Goal: Task Accomplishment & Management: Complete application form

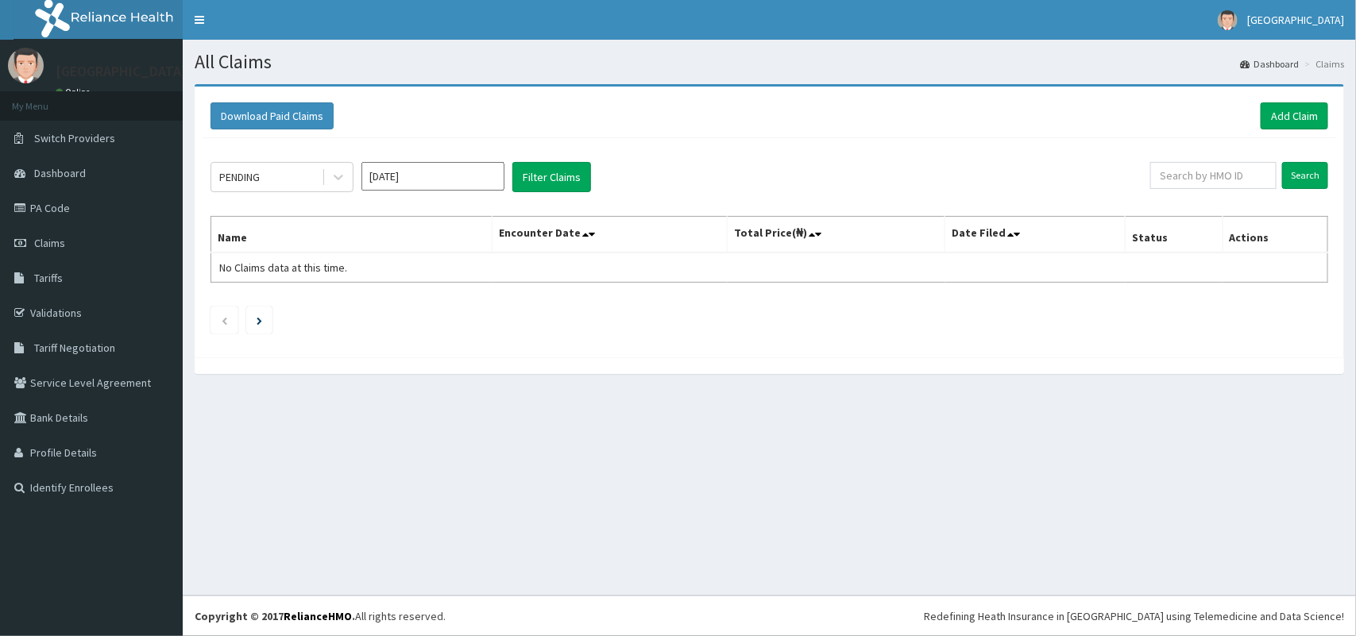
drag, startPoint x: 0, startPoint y: 0, endPoint x: 494, endPoint y: 461, distance: 675.8
click at [494, 461] on div "All Claims Dashboard Claims Download Paid Claims Add Claim × Note you can only …" at bounding box center [770, 318] width 1174 height 556
click at [1290, 116] on link "Add Claim" at bounding box center [1295, 116] width 68 height 27
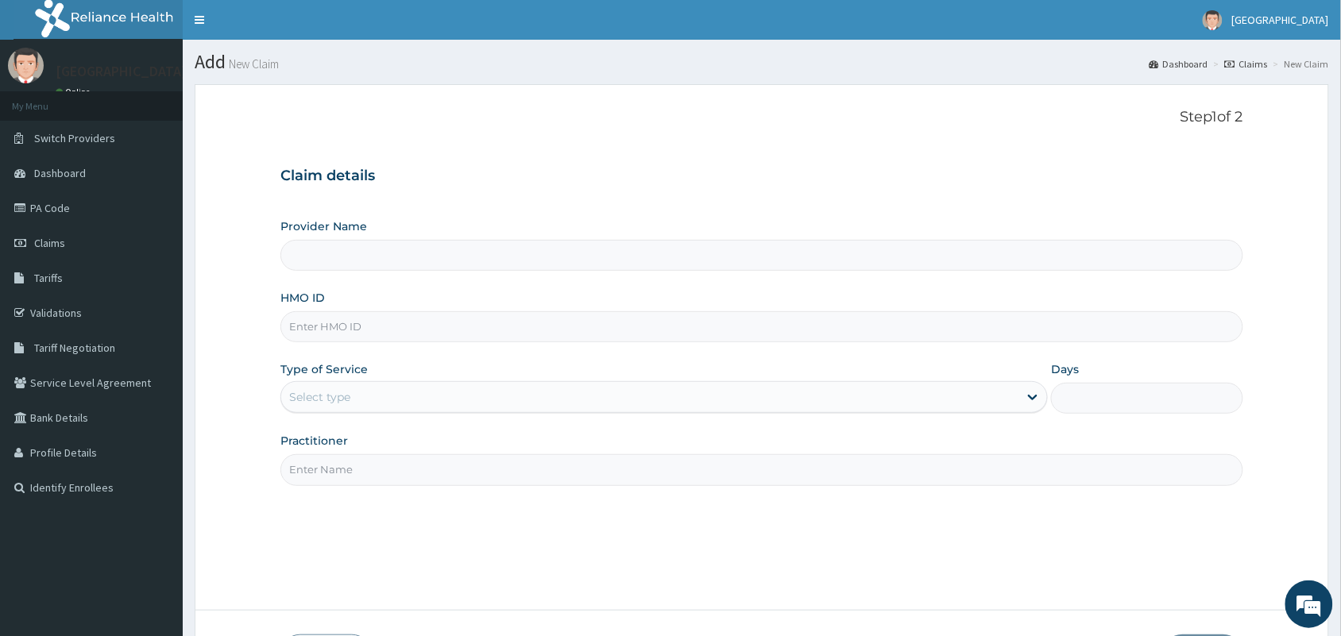
type input "[GEOGRAPHIC_DATA]"
click at [665, 335] on input "HMO ID" at bounding box center [761, 326] width 963 height 31
type input "OHT/11853/b"
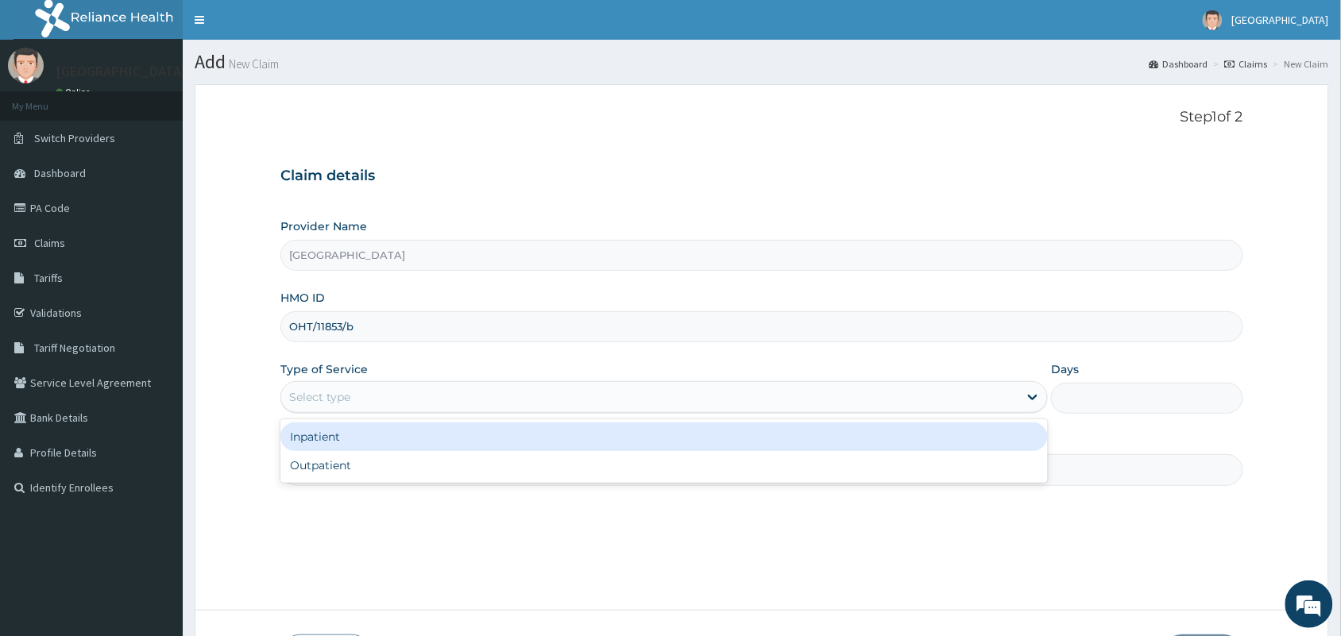
click at [410, 388] on div "Select type" at bounding box center [649, 397] width 737 height 25
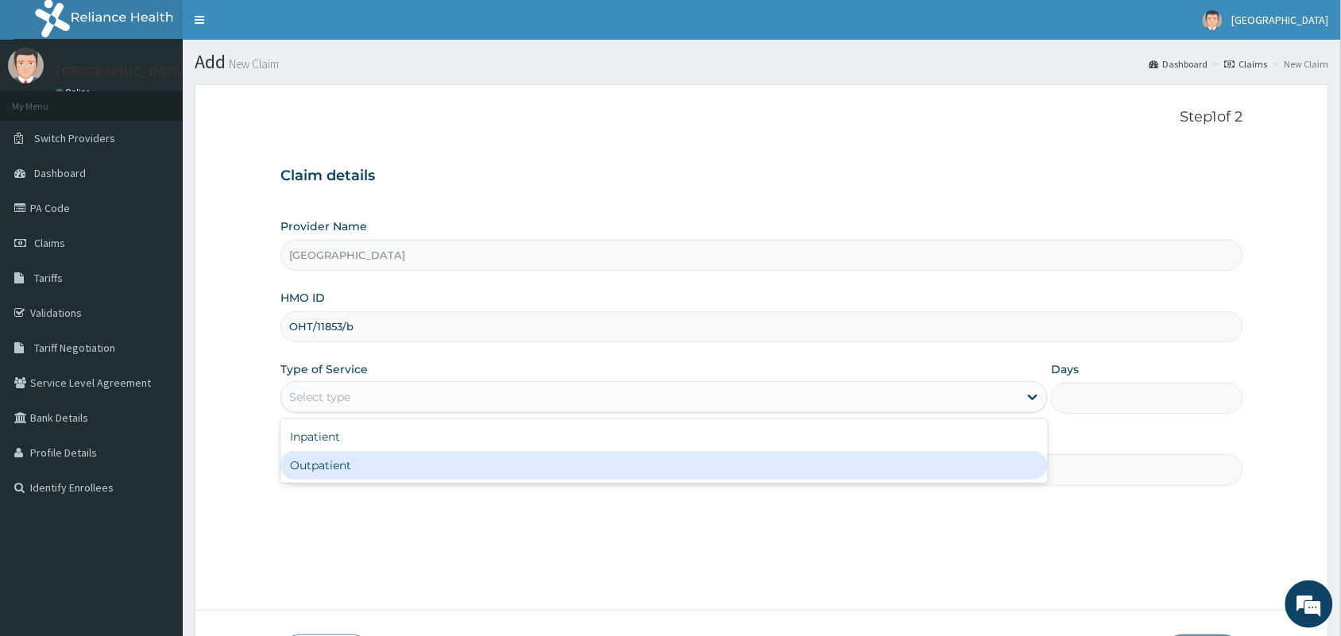
click at [383, 462] on div "Outpatient" at bounding box center [664, 465] width 768 height 29
type input "1"
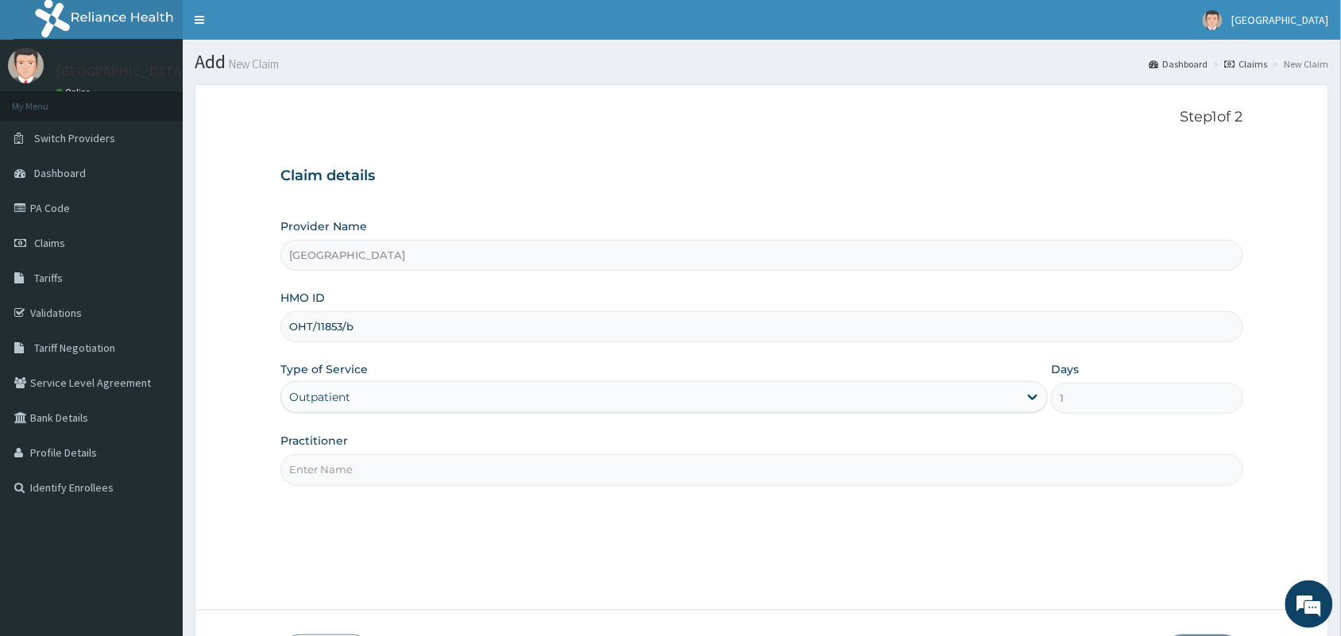
click at [382, 462] on input "Practitioner" at bounding box center [761, 470] width 963 height 31
type input "[PERSON_NAME]"
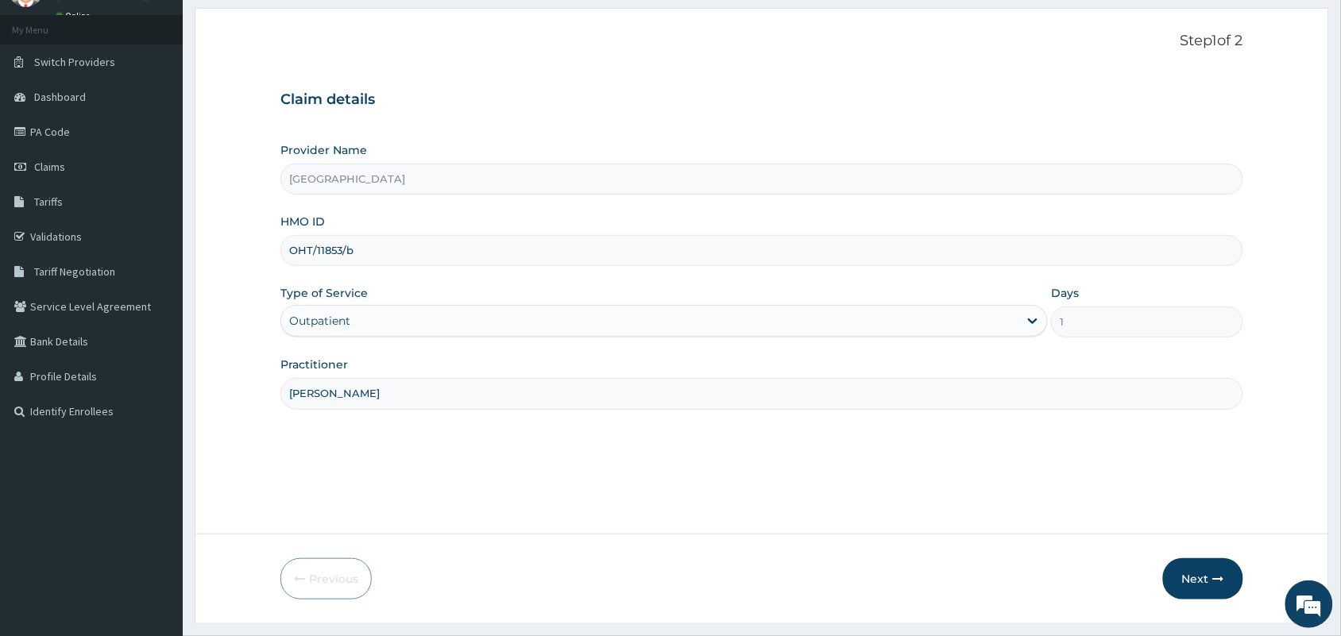
scroll to position [83, 0]
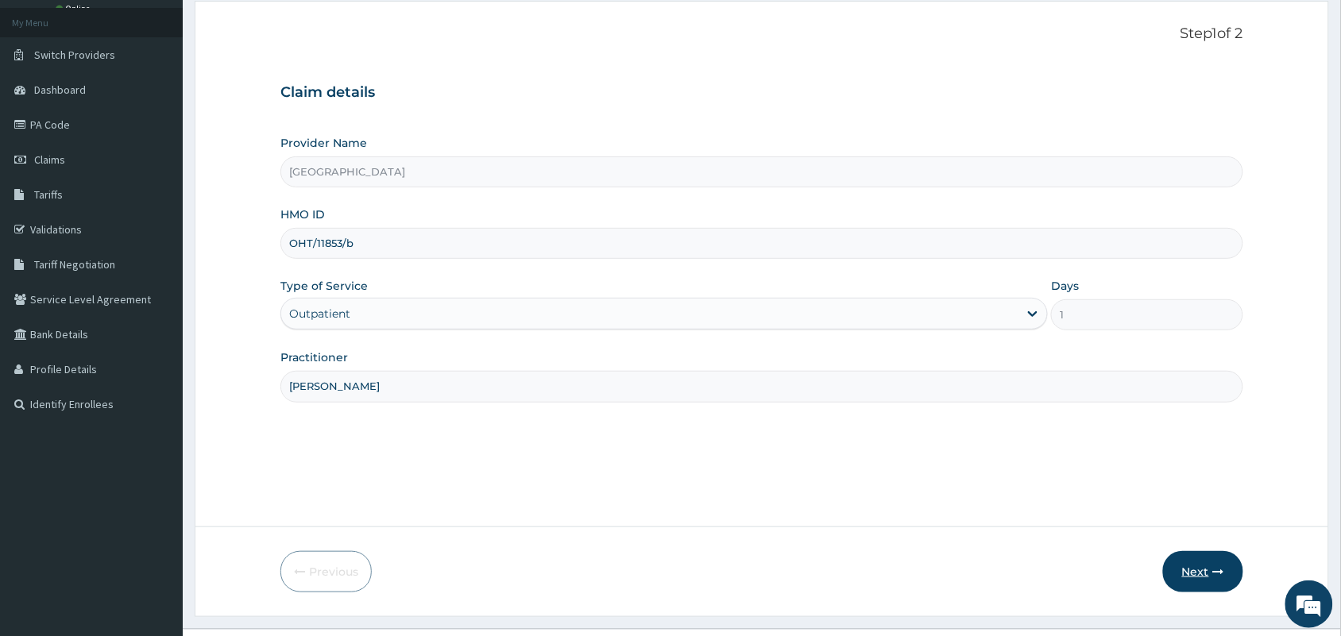
click at [1197, 573] on button "Next" at bounding box center [1203, 571] width 80 height 41
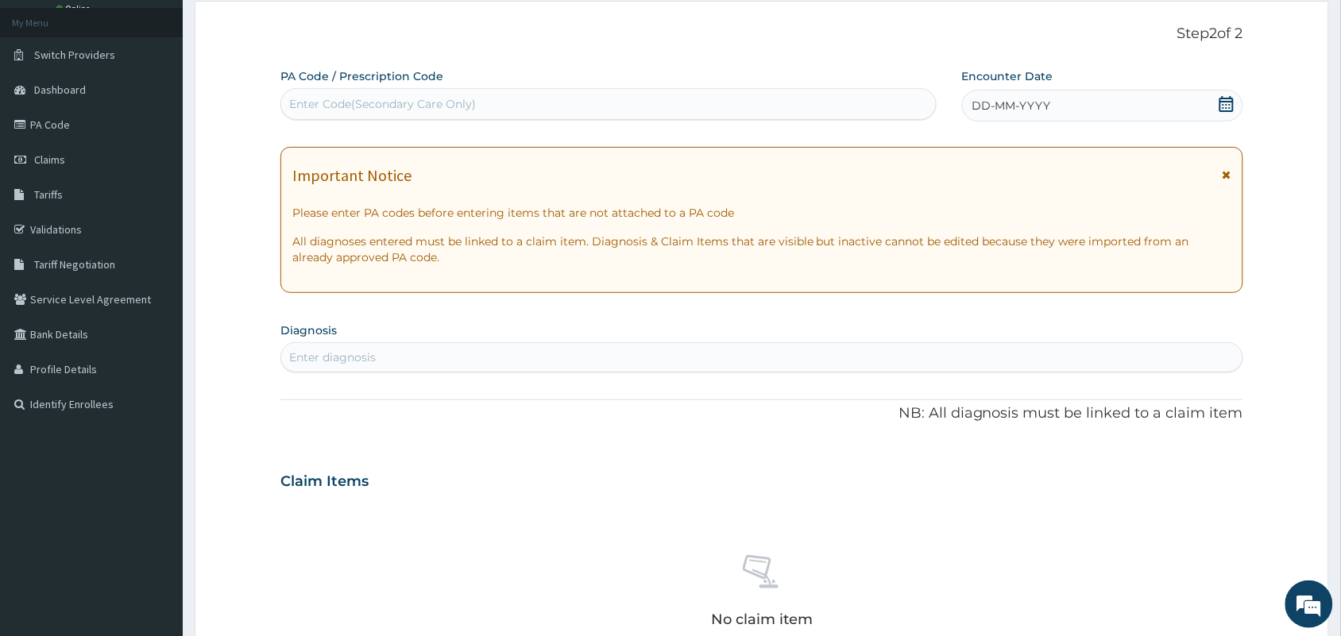
click at [1222, 110] on icon at bounding box center [1227, 104] width 16 height 16
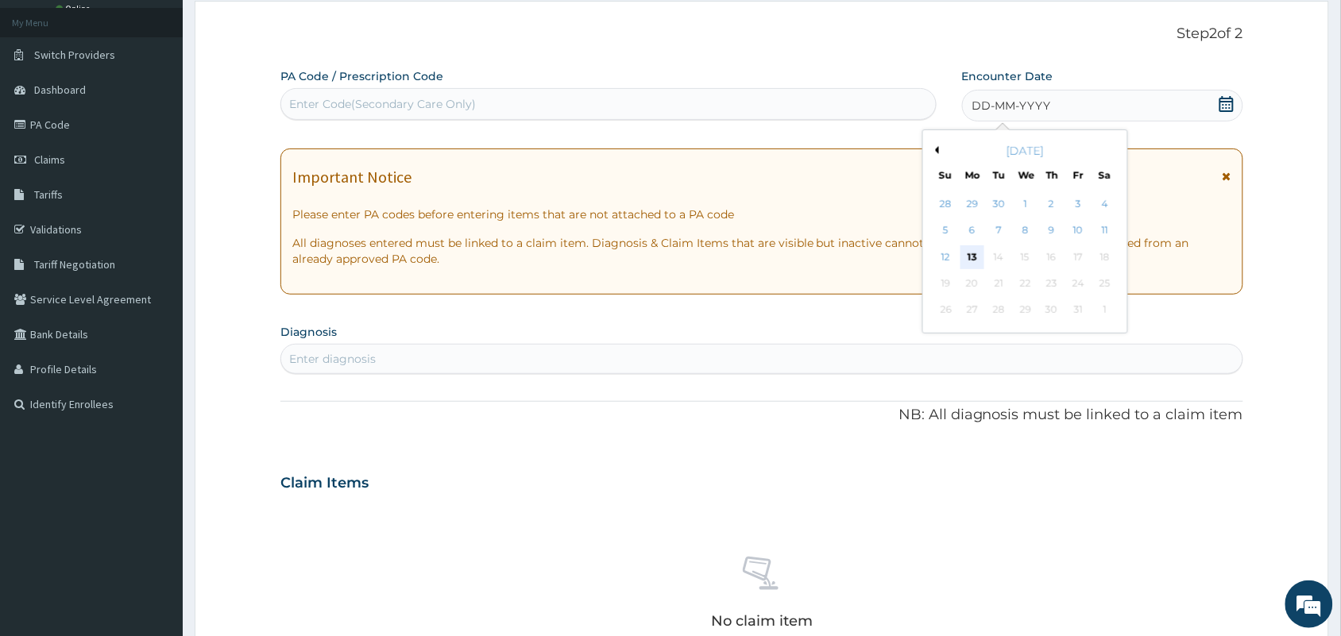
click at [980, 260] on div "13" at bounding box center [973, 258] width 24 height 24
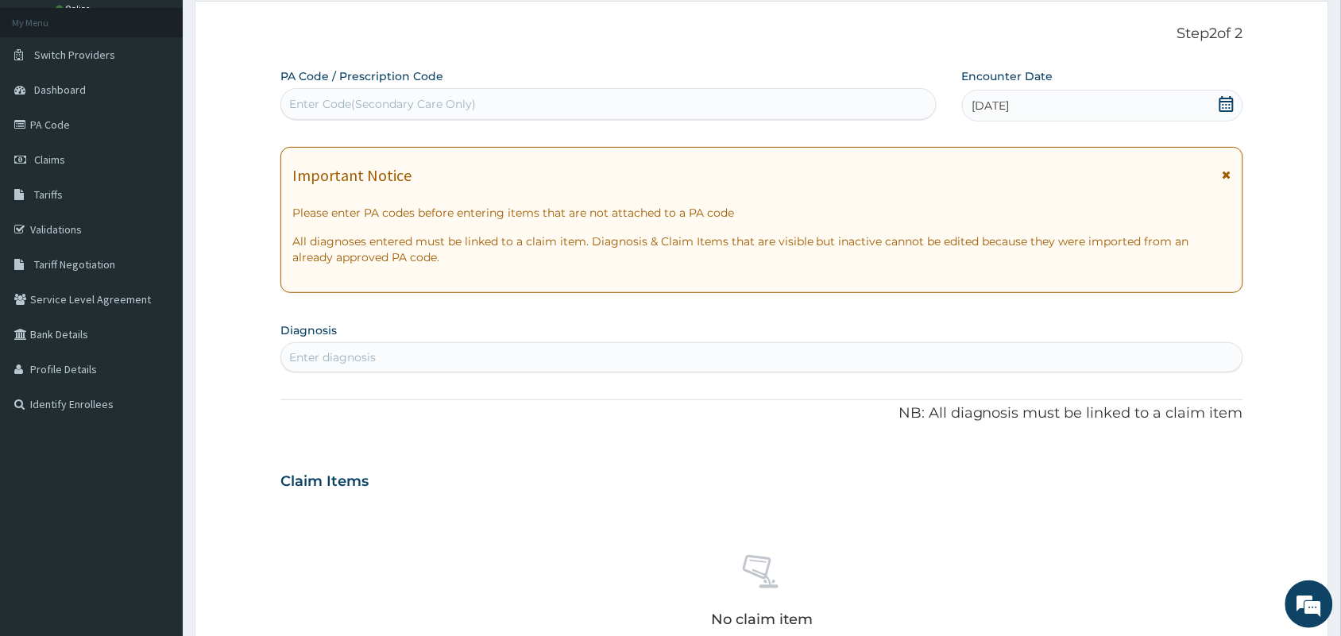
click at [725, 354] on div "Enter diagnosis" at bounding box center [761, 357] width 961 height 25
type input "b"
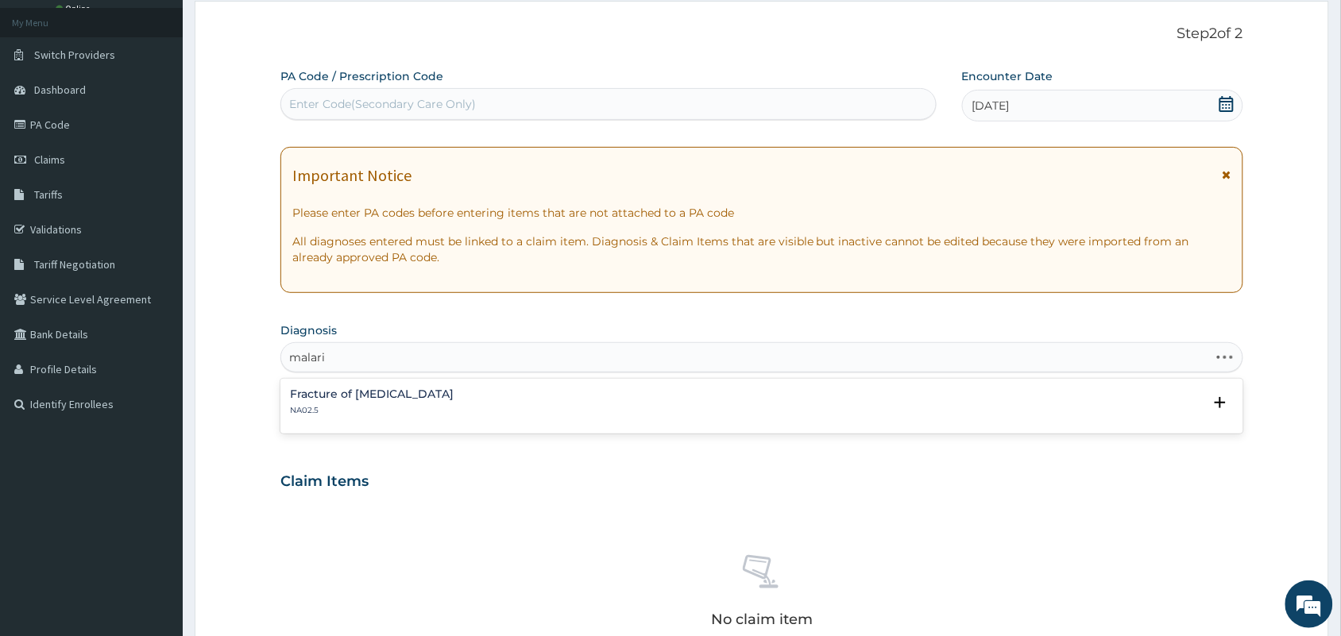
type input "[MEDICAL_DATA]"
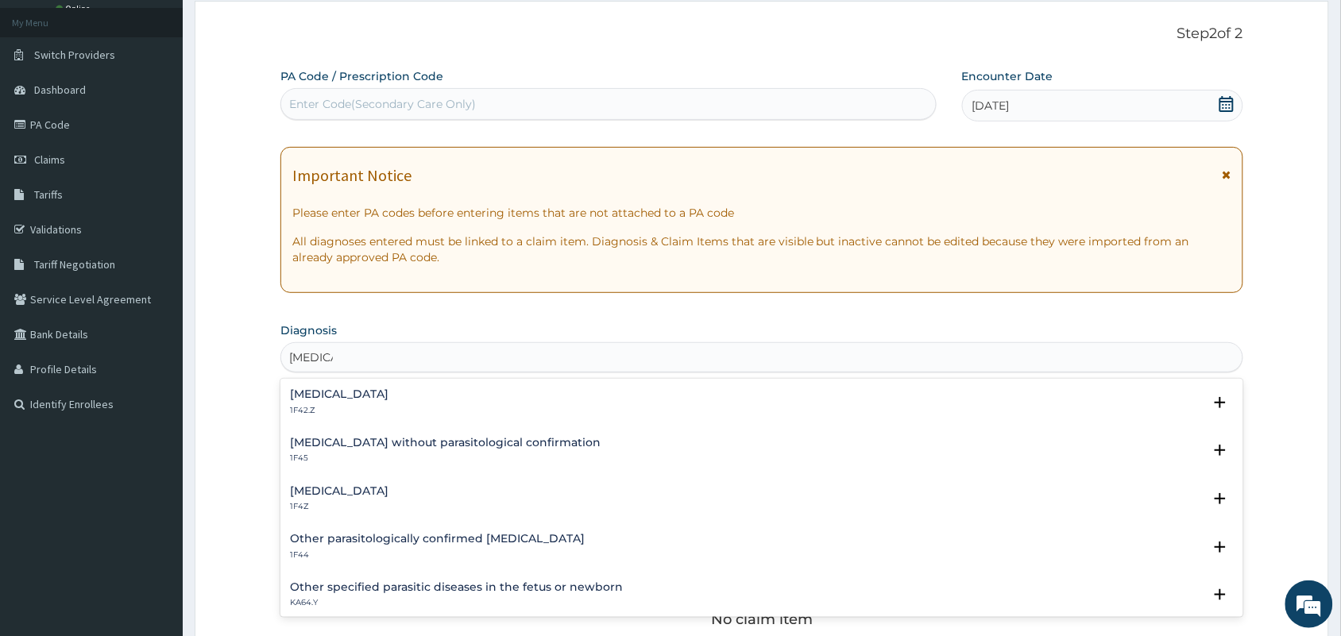
click at [386, 490] on h4 "[MEDICAL_DATA]" at bounding box center [339, 492] width 99 height 12
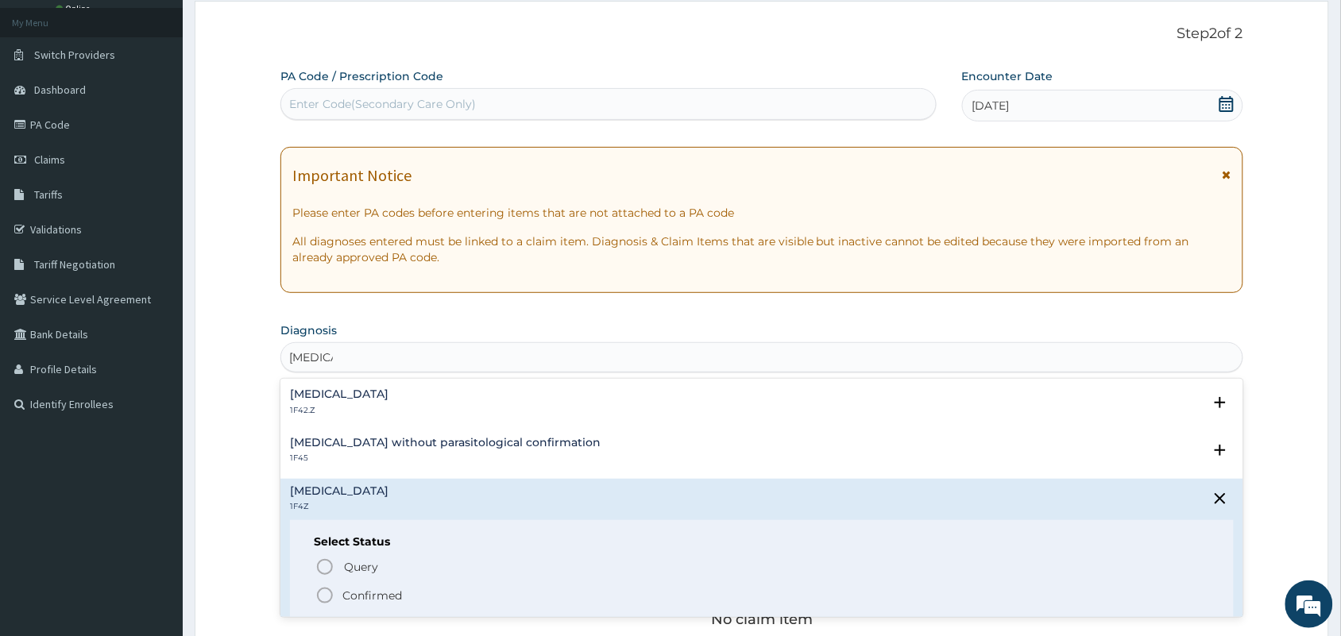
click at [328, 594] on icon "status option filled" at bounding box center [324, 595] width 19 height 19
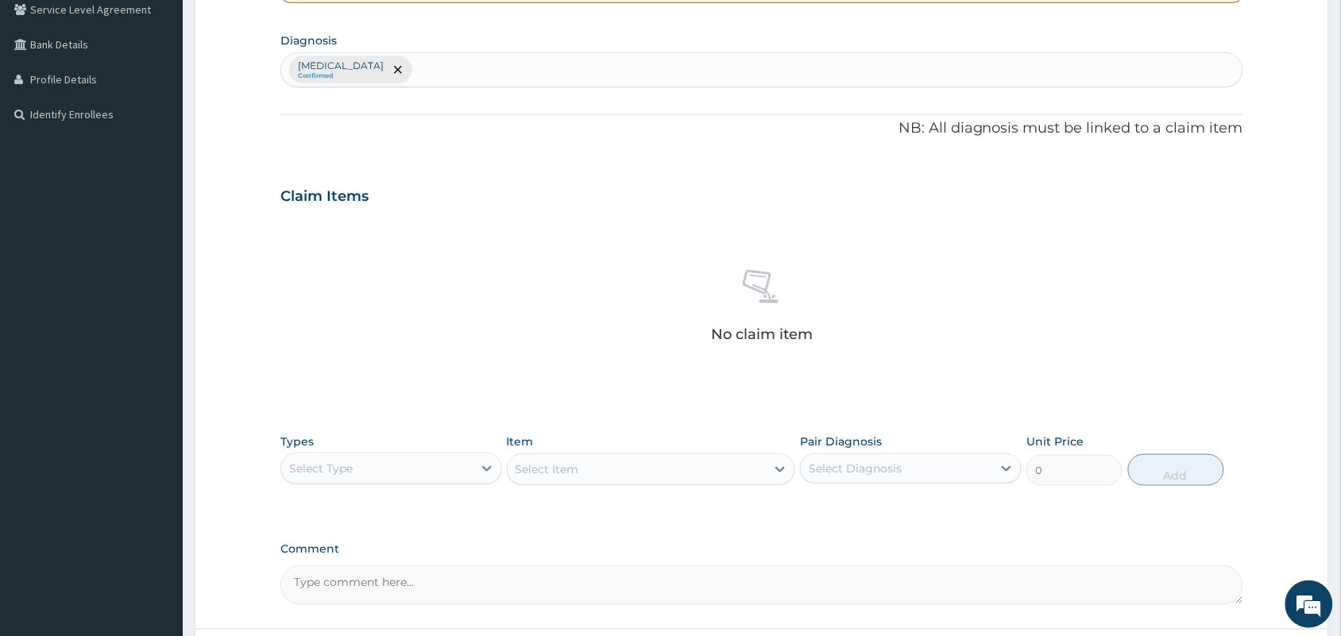
scroll to position [375, 0]
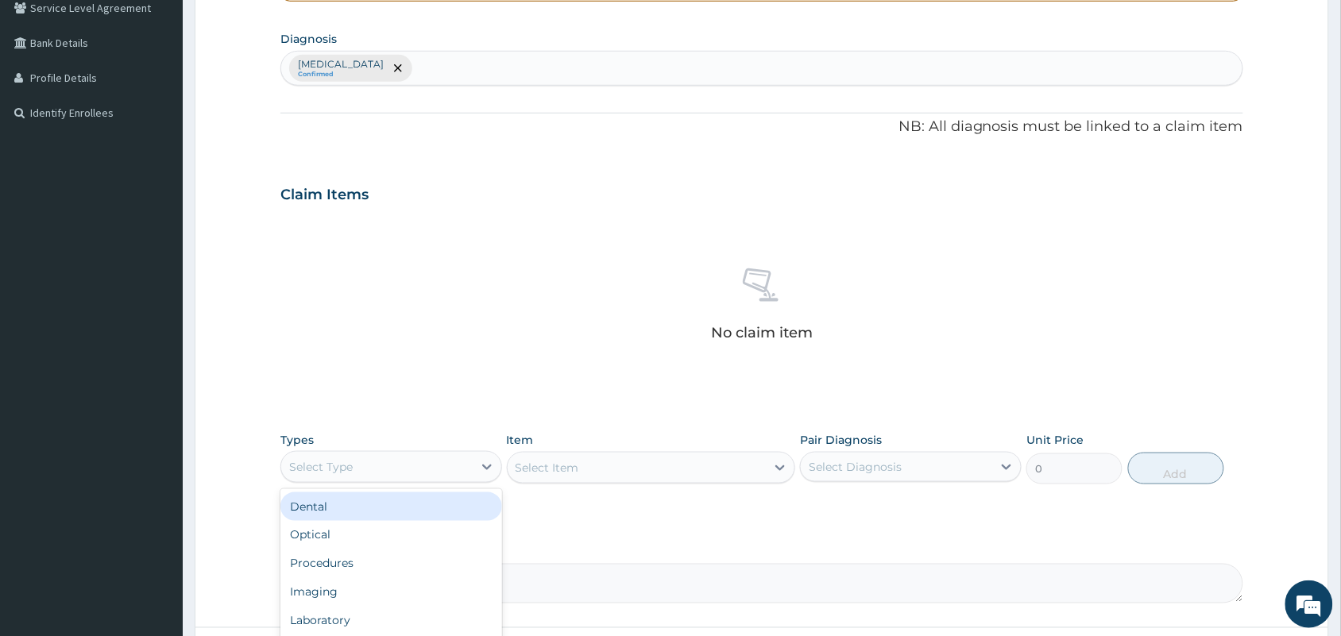
click at [393, 455] on div "Select Type" at bounding box center [376, 467] width 191 height 25
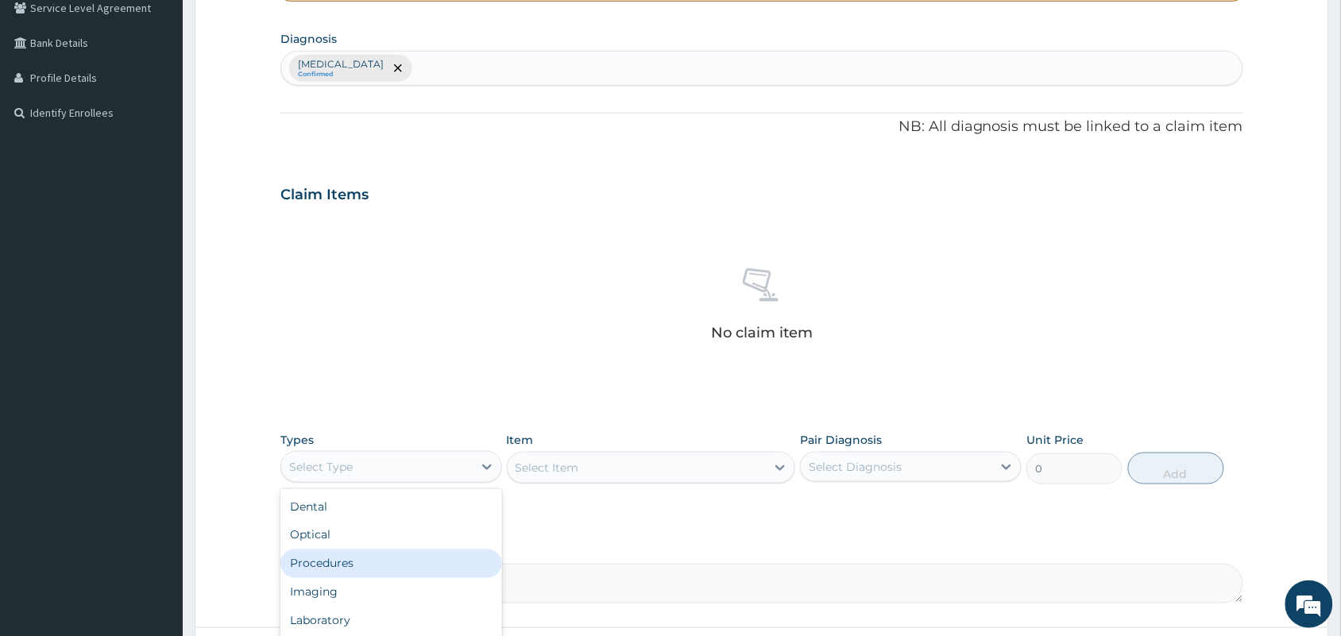
click at [352, 553] on div "Procedures" at bounding box center [391, 564] width 222 height 29
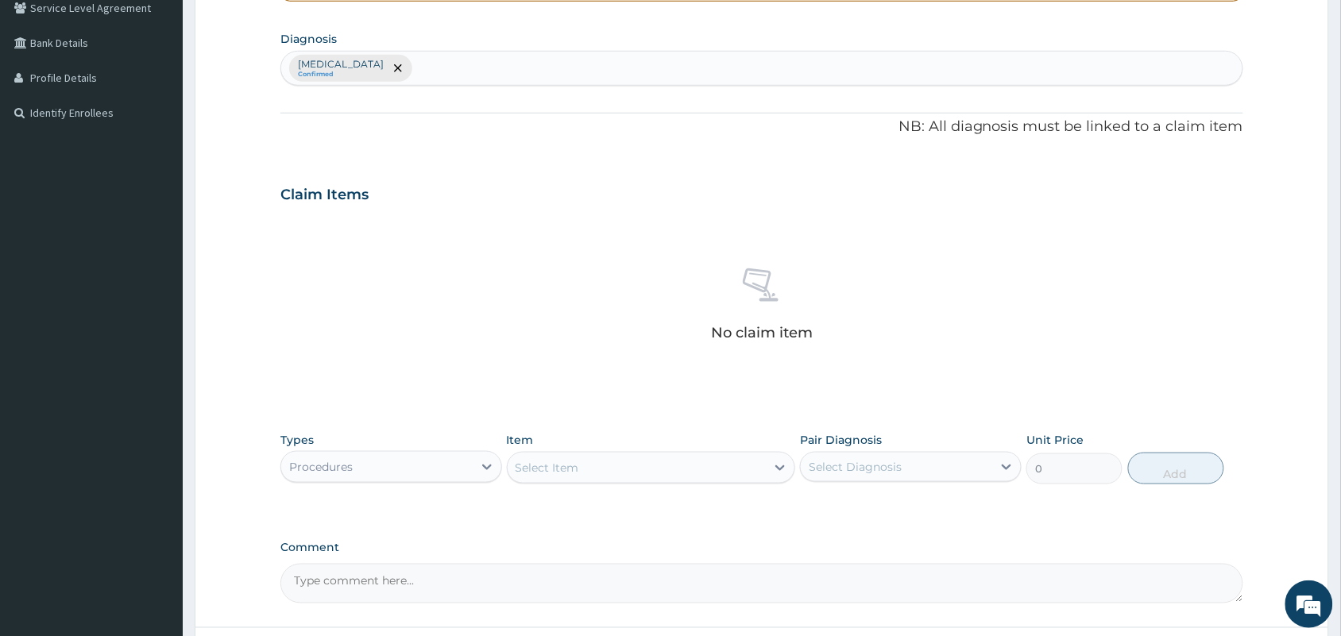
click at [588, 474] on div "Select Item" at bounding box center [637, 467] width 259 height 25
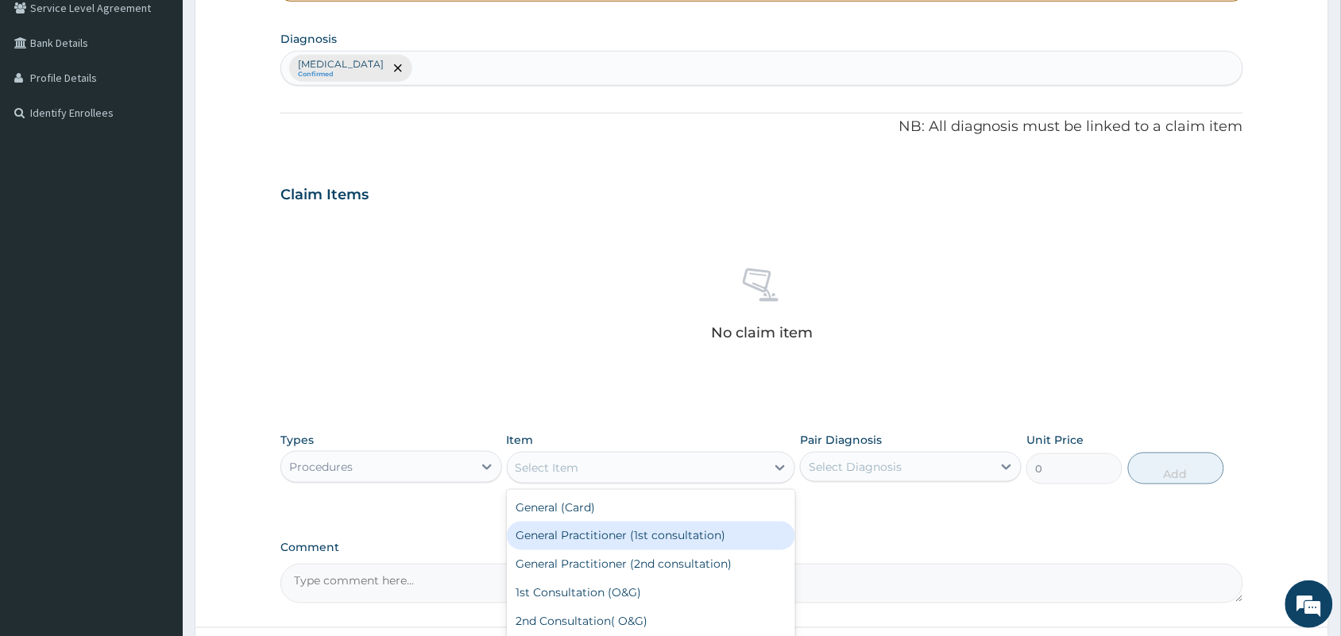
click at [608, 531] on div "General Practitioner (1st consultation)" at bounding box center [651, 536] width 289 height 29
type input "3000"
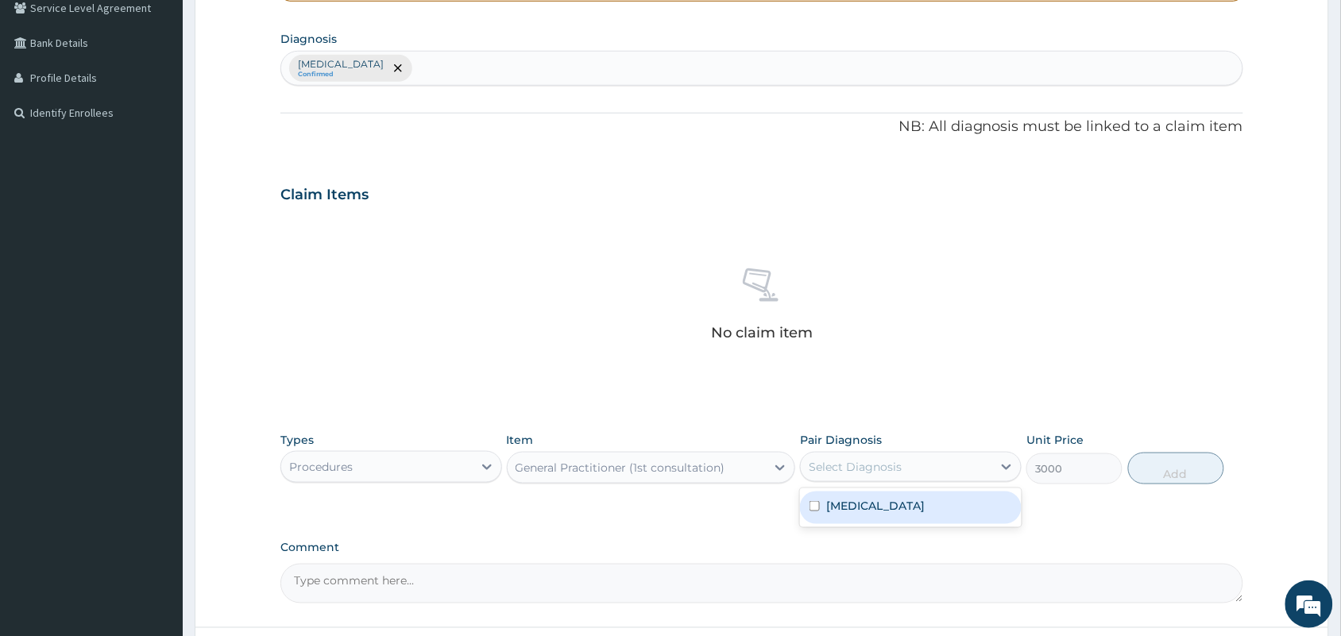
click at [972, 466] on div "Select Diagnosis" at bounding box center [896, 467] width 191 height 25
click at [891, 507] on label "[MEDICAL_DATA]" at bounding box center [875, 506] width 99 height 16
checkbox input "true"
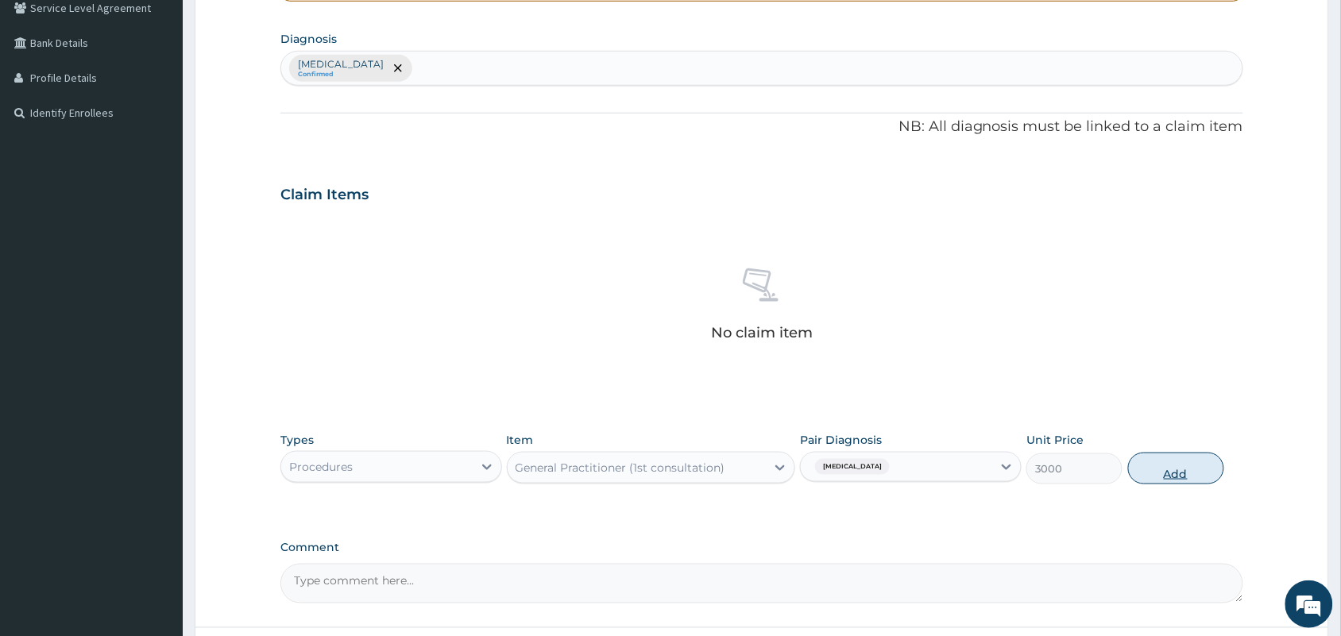
click at [1174, 470] on button "Add" at bounding box center [1176, 469] width 96 height 32
type input "0"
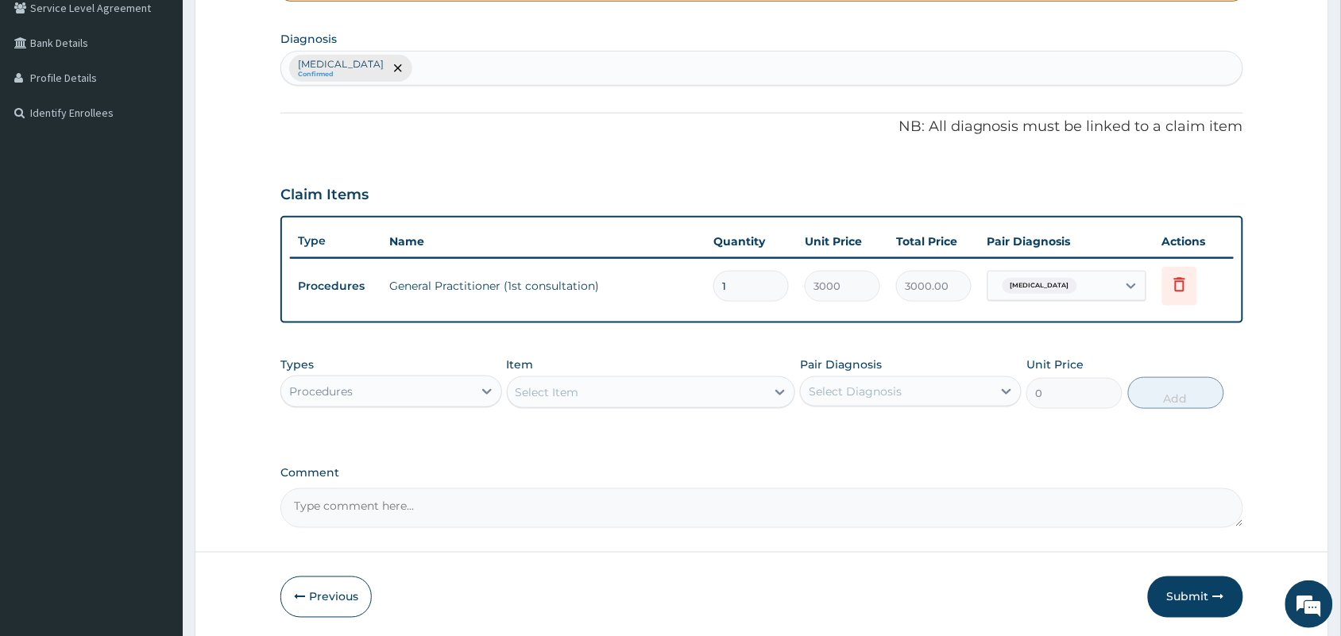
click at [389, 400] on div "Procedures" at bounding box center [376, 391] width 191 height 25
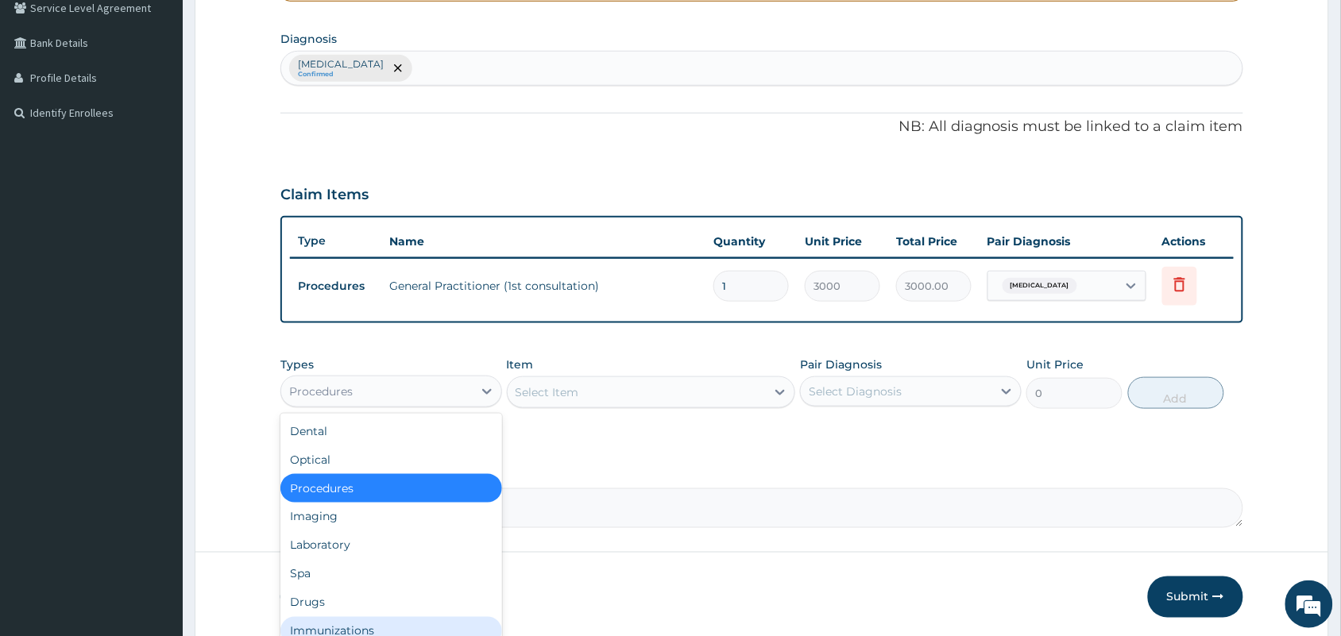
click at [315, 620] on div "Immunizations" at bounding box center [391, 631] width 222 height 29
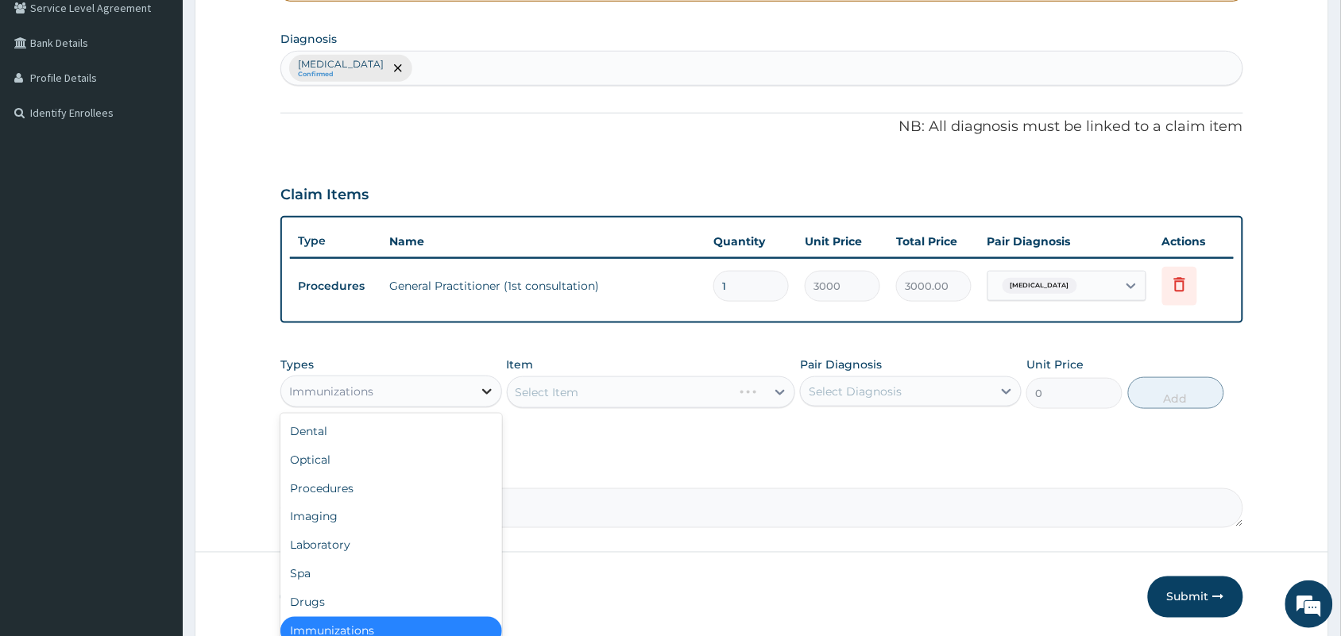
click at [478, 382] on div at bounding box center [487, 391] width 29 height 29
click at [302, 588] on div "Drugs" at bounding box center [391, 600] width 222 height 29
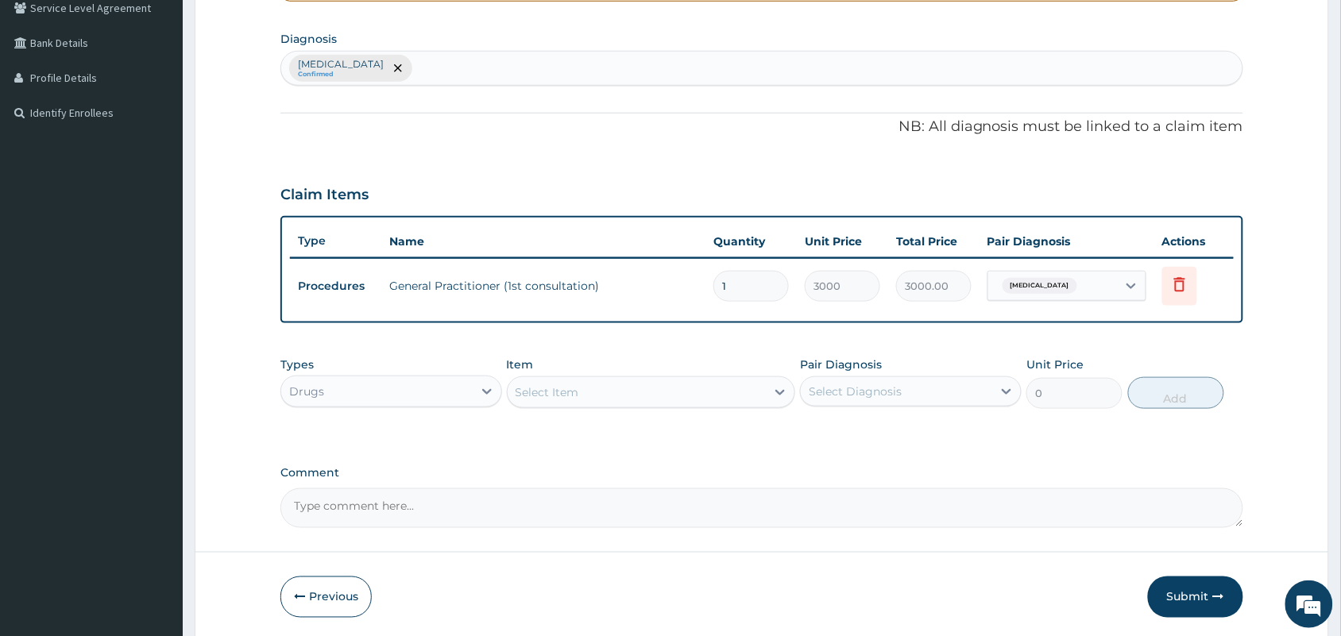
click at [697, 387] on div "Select Item" at bounding box center [637, 392] width 259 height 25
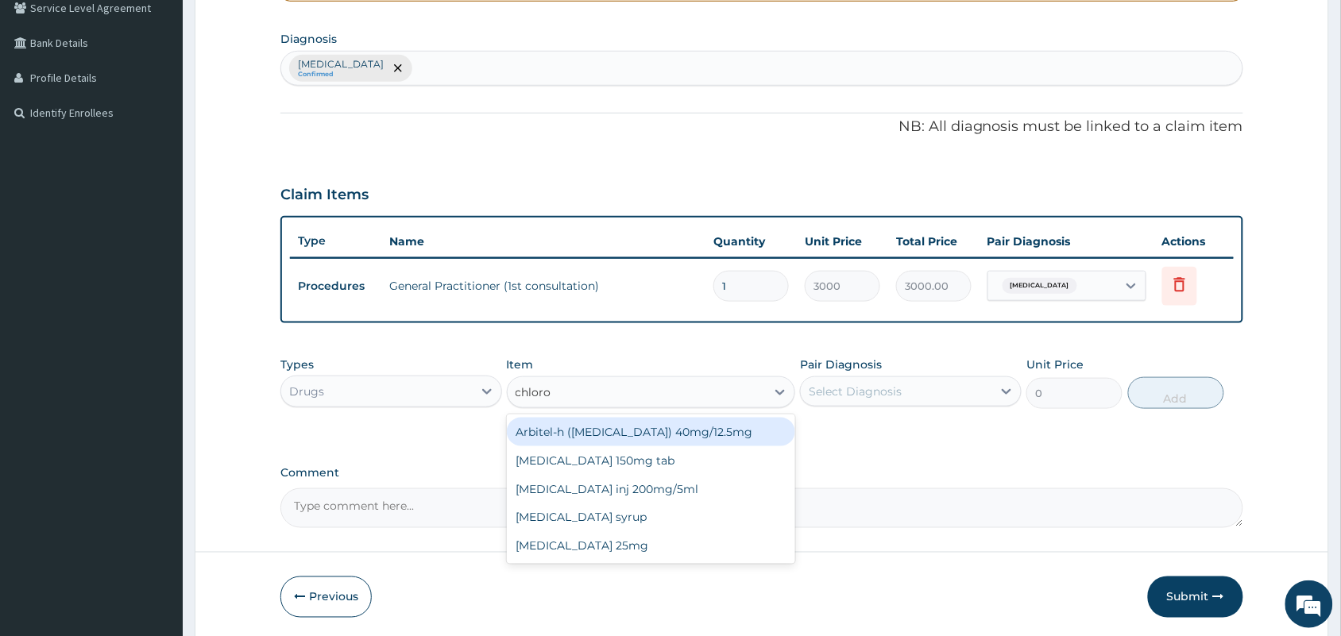
type input "chloroq"
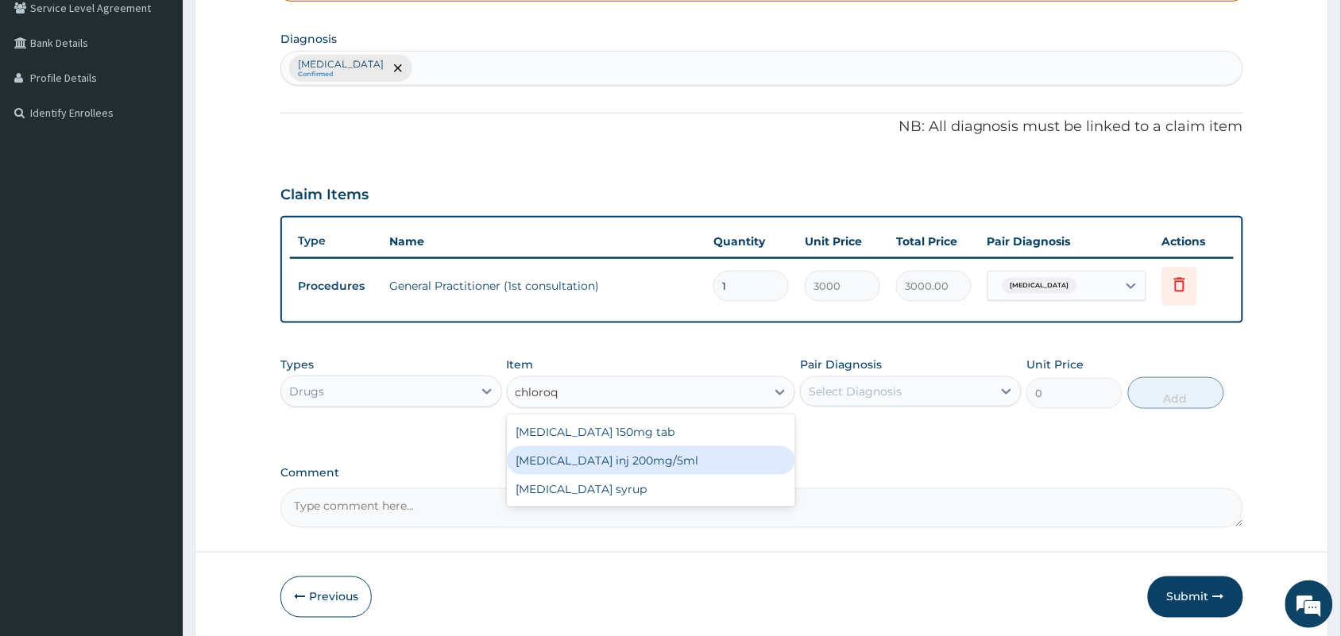
click at [613, 466] on div "[MEDICAL_DATA] inj 200mg/5ml" at bounding box center [651, 461] width 289 height 29
type input "240"
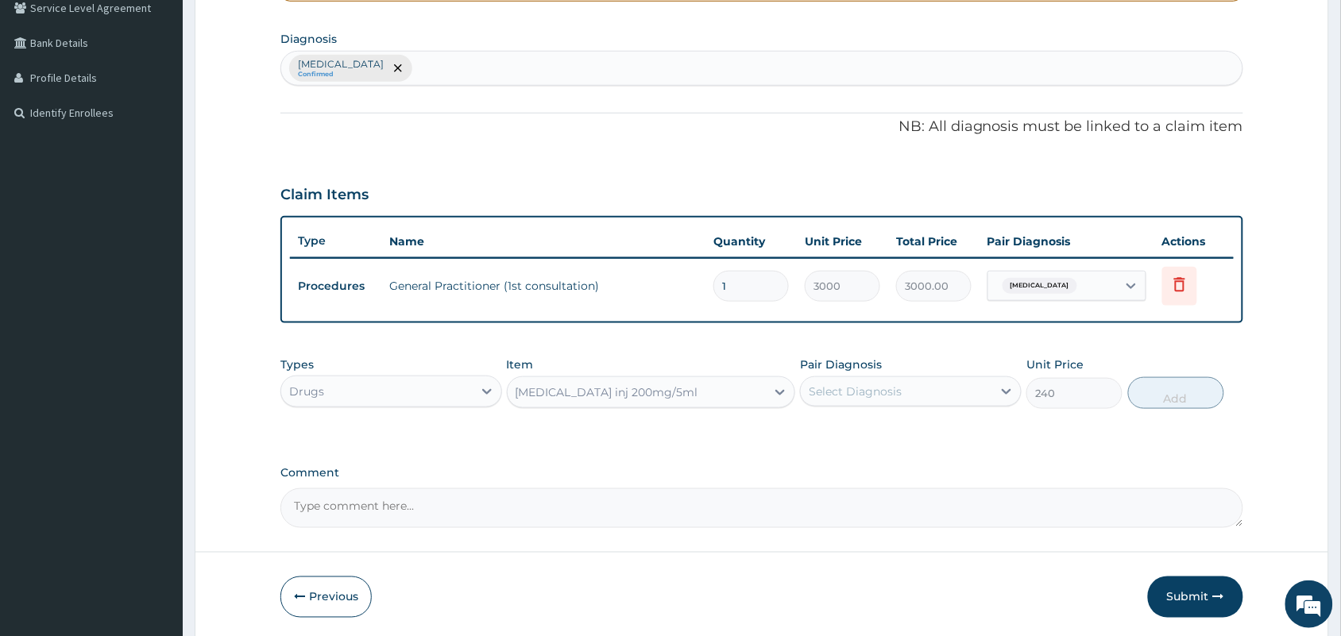
click at [918, 393] on div "Select Diagnosis" at bounding box center [896, 391] width 191 height 25
click at [898, 424] on label "[MEDICAL_DATA]" at bounding box center [875, 431] width 99 height 16
checkbox input "true"
click at [1174, 389] on button "Add" at bounding box center [1176, 393] width 96 height 32
type input "0"
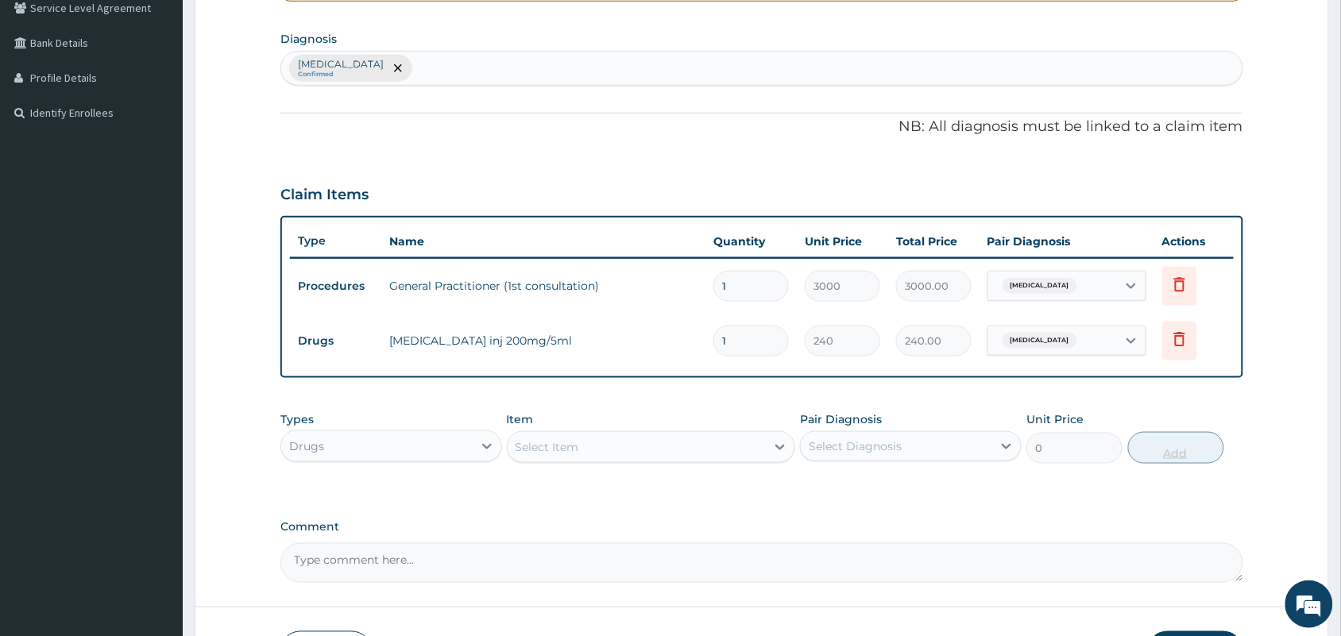
type input "0.00"
type input "2"
type input "480.00"
type input "2"
click at [665, 442] on div "Select Item" at bounding box center [637, 447] width 259 height 25
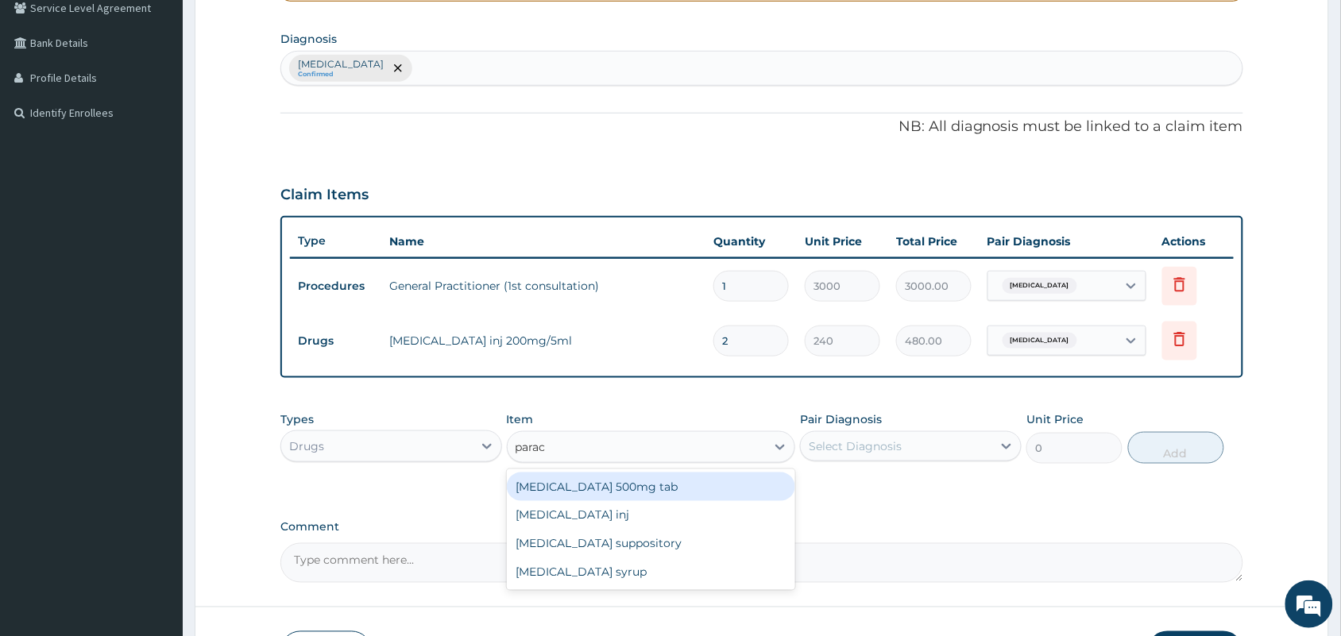
type input "parace"
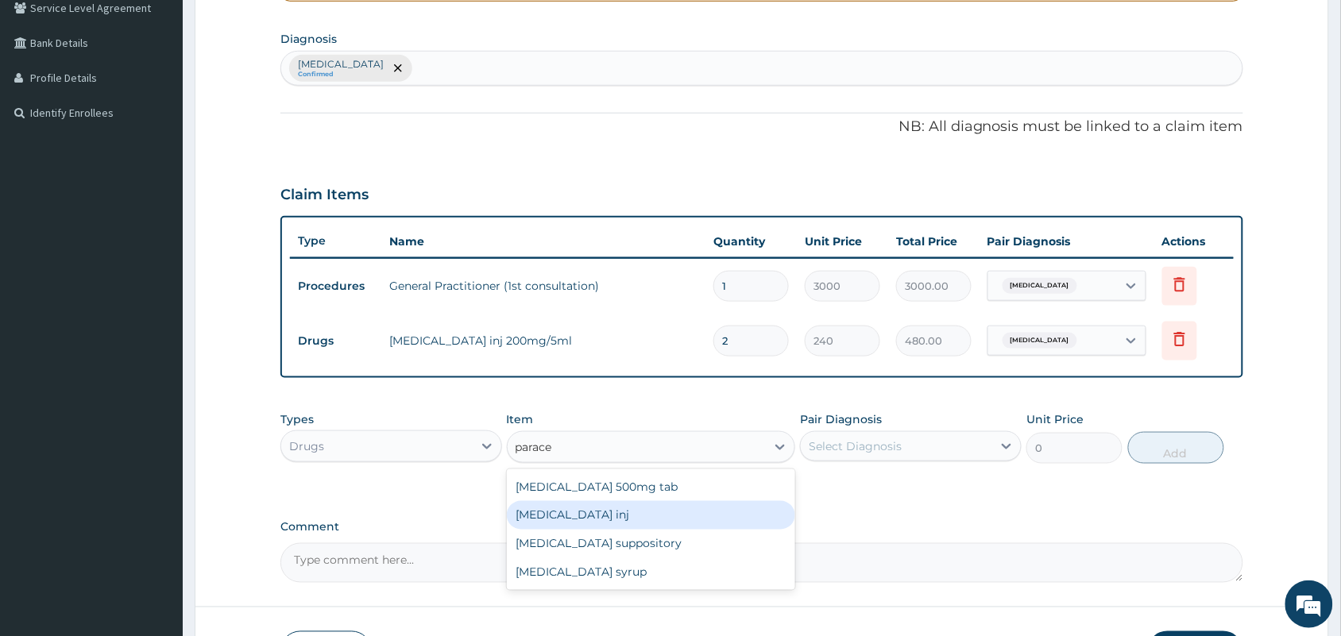
click at [578, 515] on div "[MEDICAL_DATA] inj" at bounding box center [651, 515] width 289 height 29
type input "150"
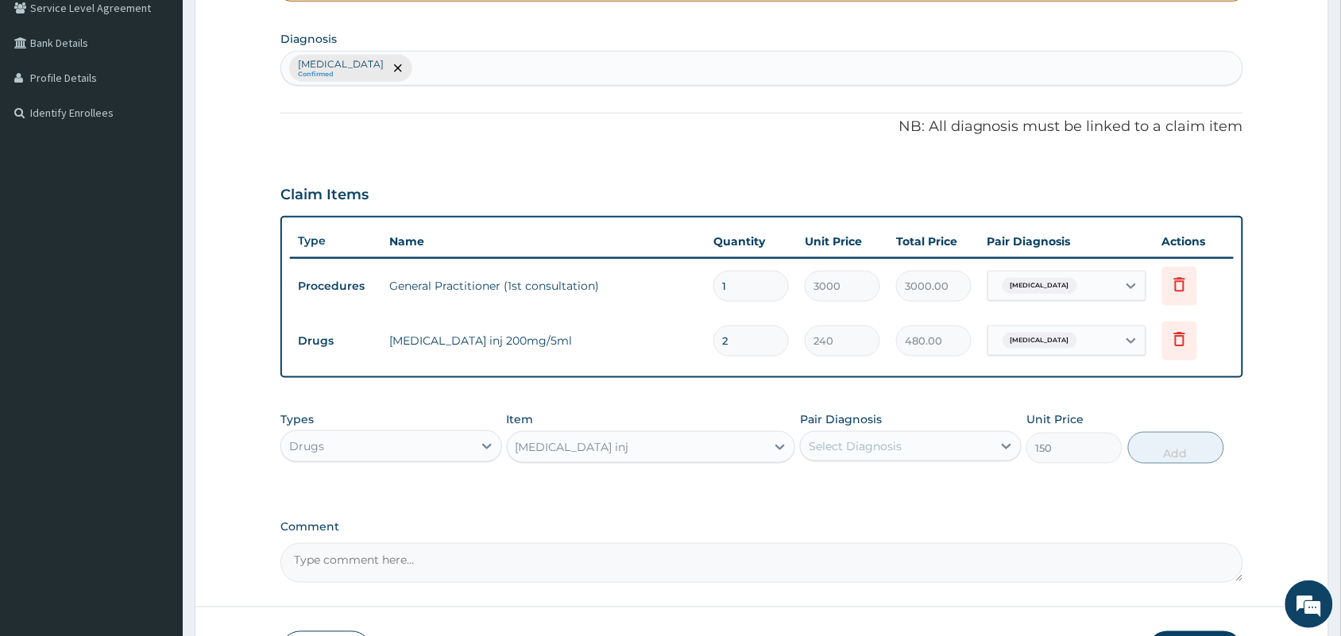
click at [896, 439] on div "Select Diagnosis" at bounding box center [855, 447] width 93 height 16
click at [875, 491] on label "[MEDICAL_DATA]" at bounding box center [875, 486] width 99 height 16
checkbox input "true"
click at [1173, 446] on button "Add" at bounding box center [1176, 448] width 96 height 32
type input "0"
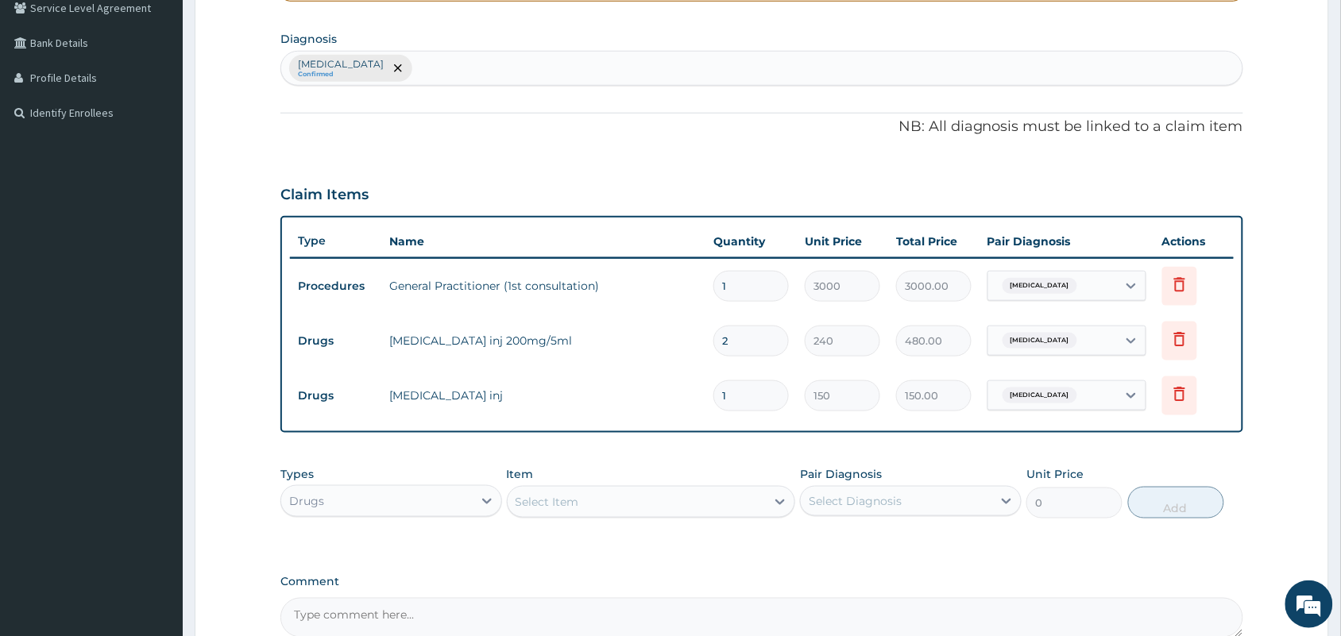
click at [604, 497] on div "Select Item" at bounding box center [637, 501] width 259 height 25
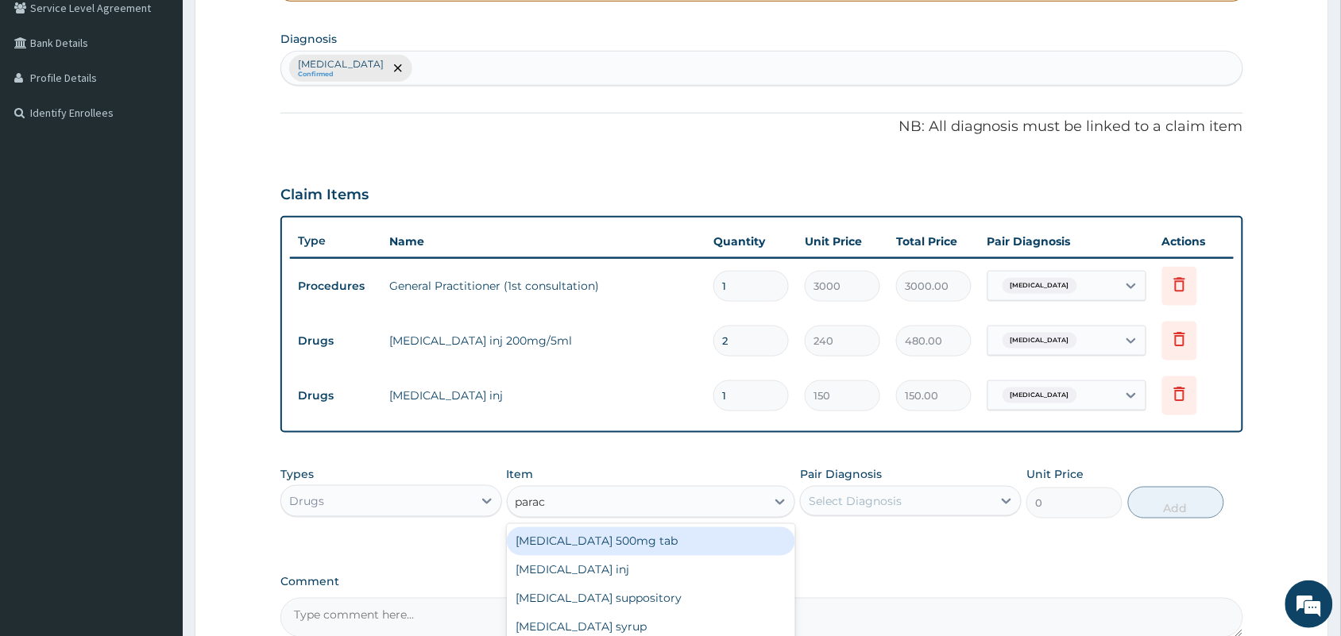
type input "parace"
click at [613, 545] on div "[MEDICAL_DATA] 500mg tab" at bounding box center [651, 542] width 289 height 29
type input "10"
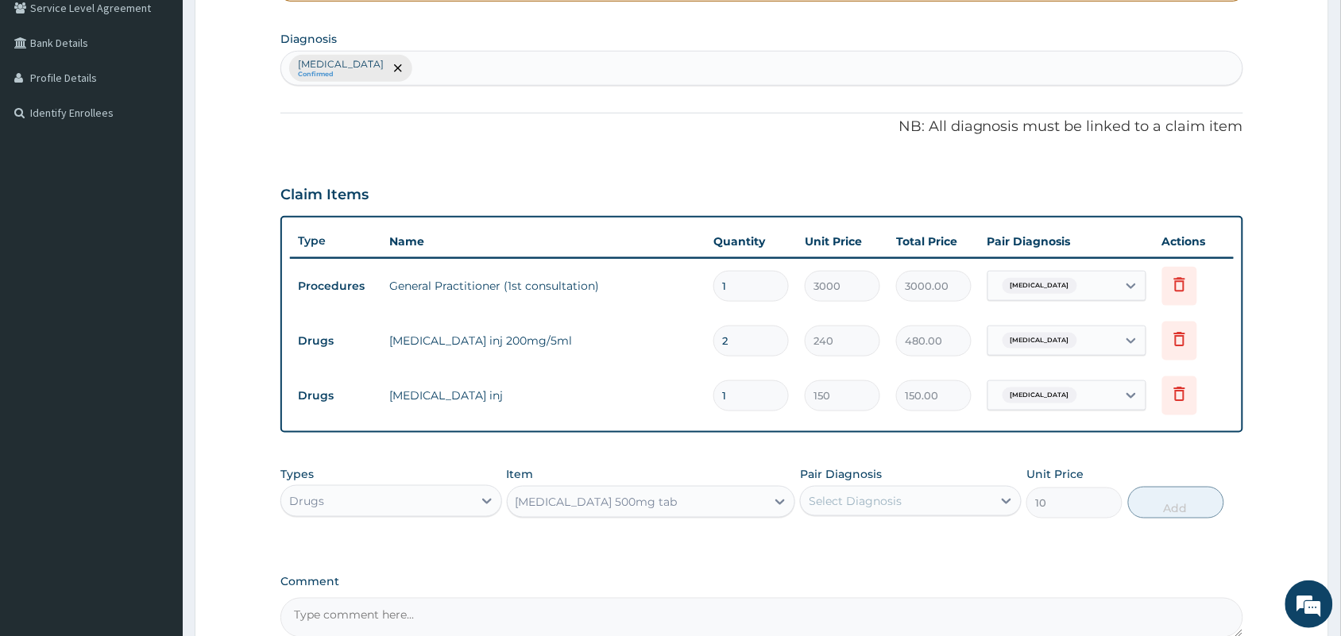
click at [928, 486] on div "Select Diagnosis" at bounding box center [911, 501] width 222 height 30
click at [916, 542] on label "[MEDICAL_DATA]" at bounding box center [875, 540] width 99 height 16
checkbox input "true"
click at [1180, 501] on button "Add" at bounding box center [1176, 503] width 96 height 32
type input "0"
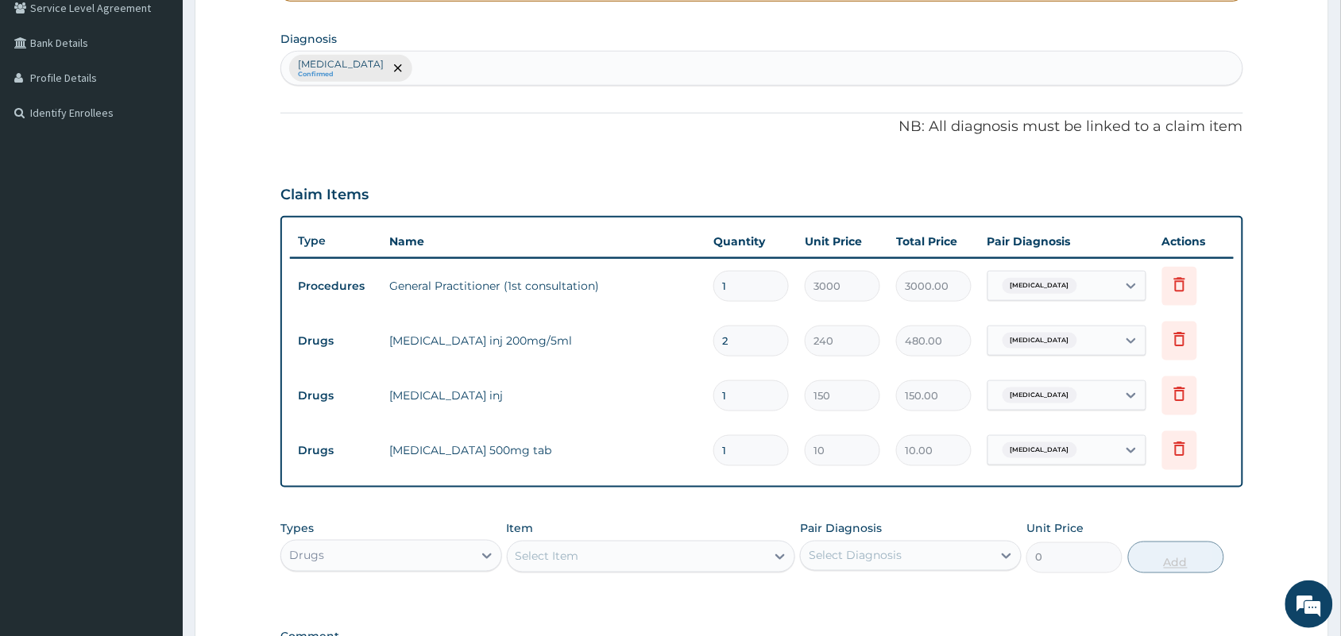
type input "18"
type input "180.00"
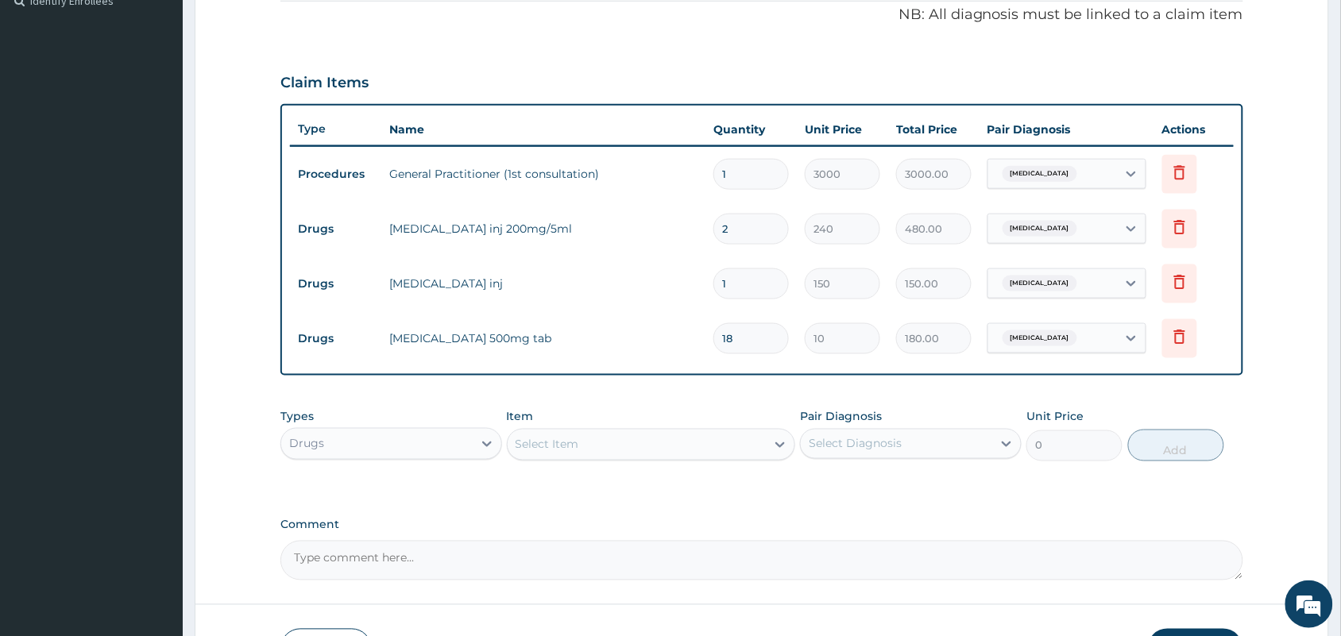
scroll to position [526, 0]
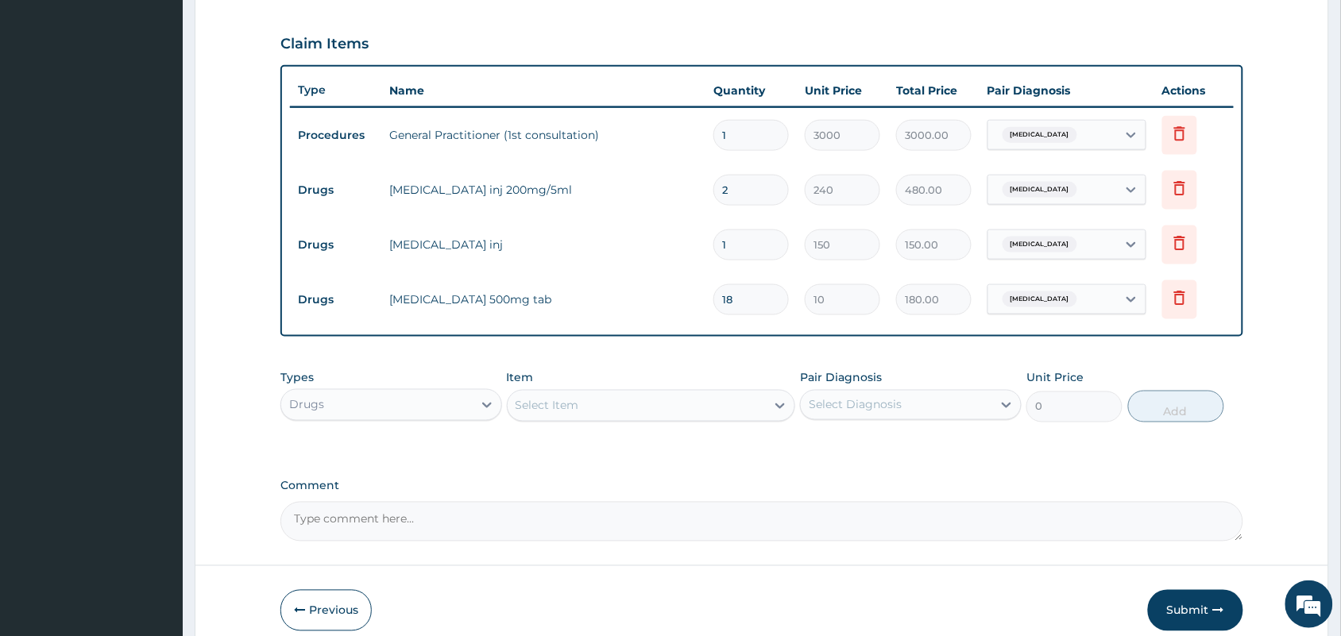
type input "18"
click at [524, 406] on div "Select Item" at bounding box center [548, 406] width 64 height 16
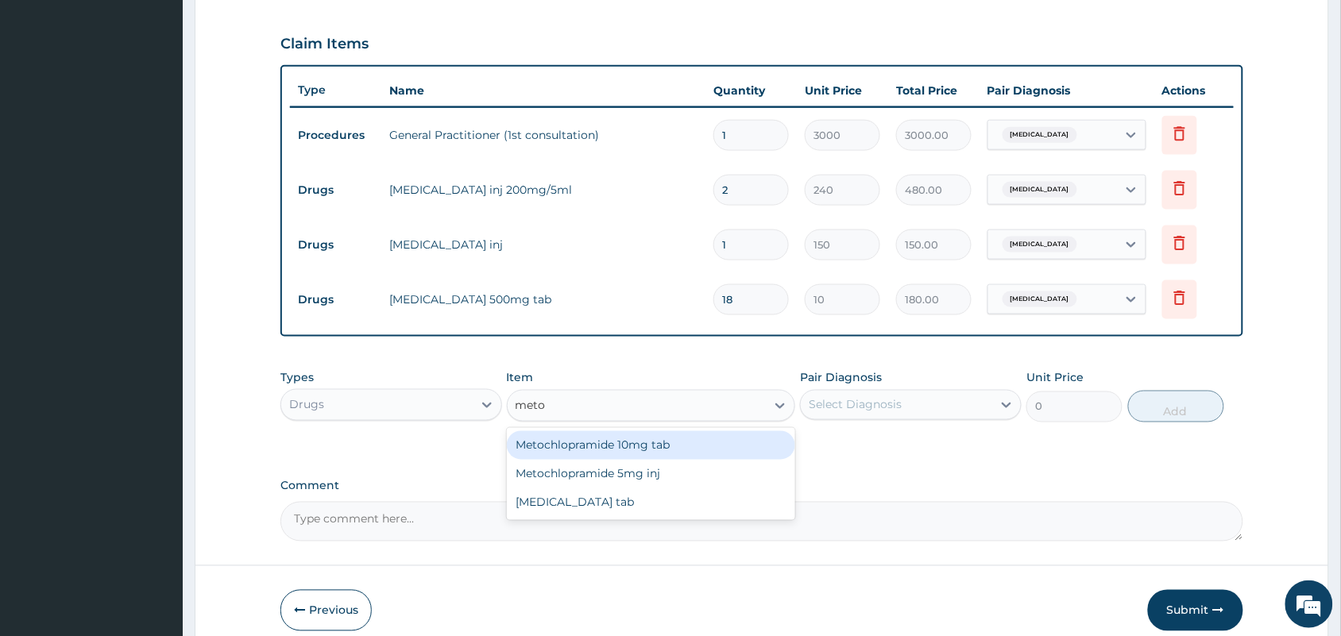
type input "metoc"
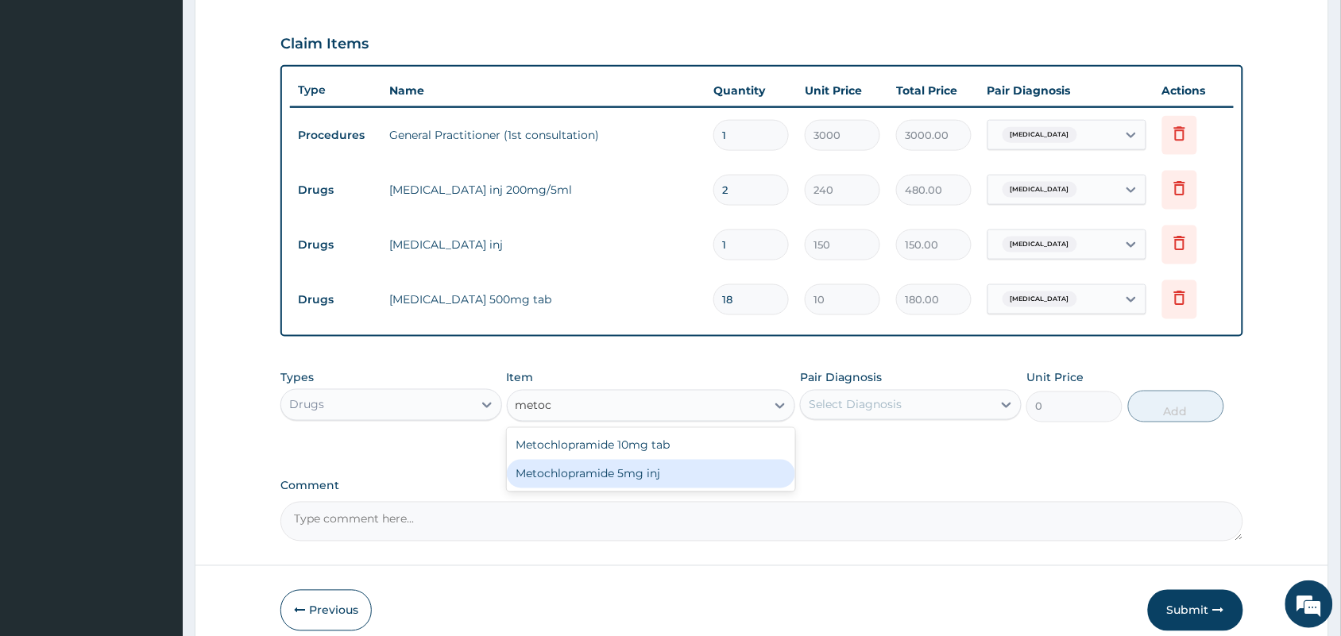
click at [537, 478] on div "Metochlopramide 5mg inj" at bounding box center [651, 474] width 289 height 29
type input "216"
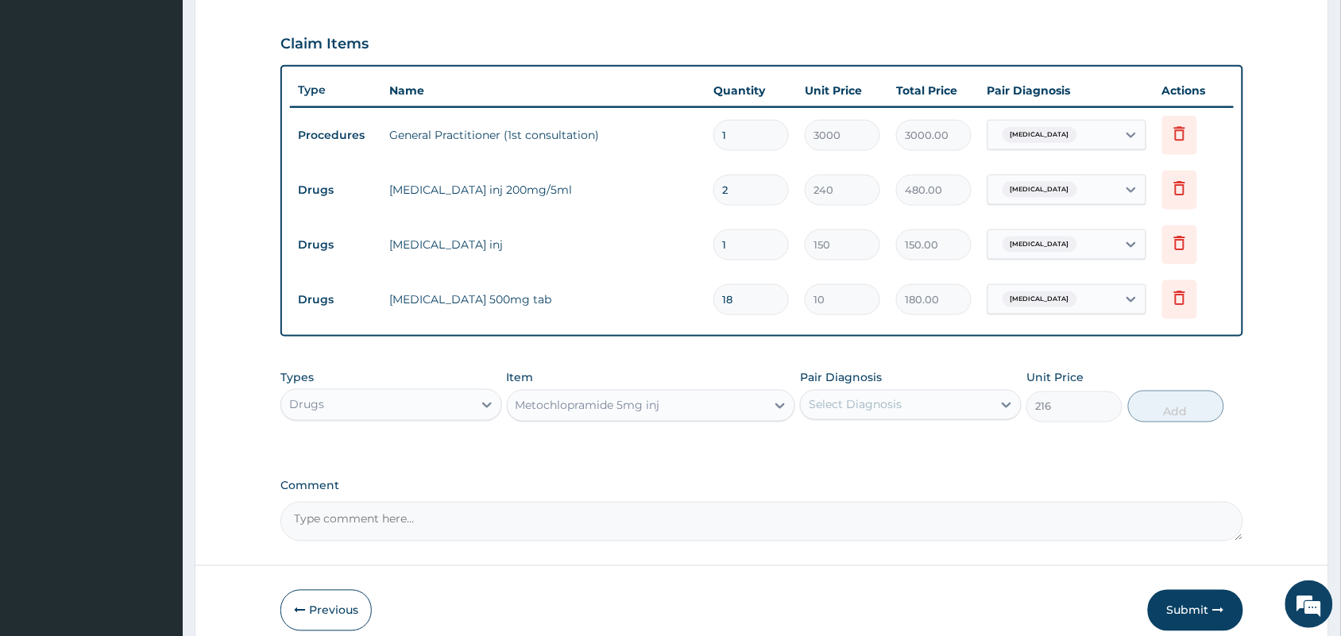
click at [907, 407] on div "Select Diagnosis" at bounding box center [896, 405] width 191 height 25
click at [914, 439] on label "[MEDICAL_DATA]" at bounding box center [875, 444] width 99 height 16
checkbox input "true"
click at [1190, 411] on button "Add" at bounding box center [1176, 407] width 96 height 32
type input "0"
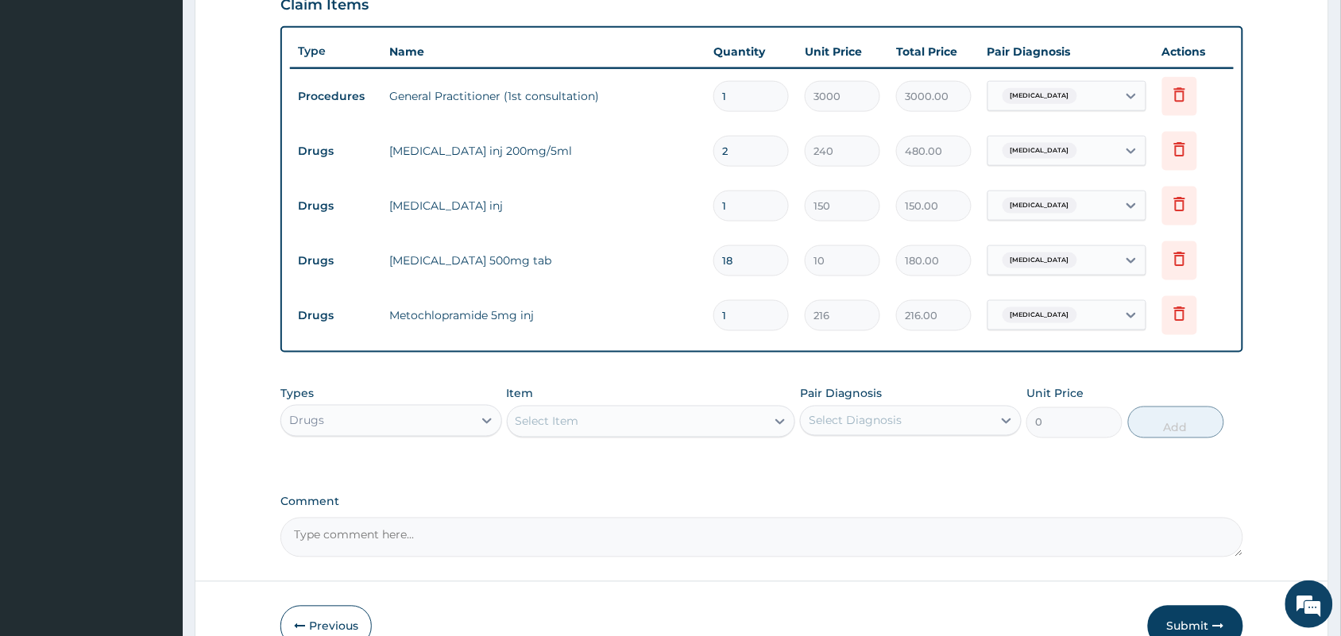
scroll to position [652, 0]
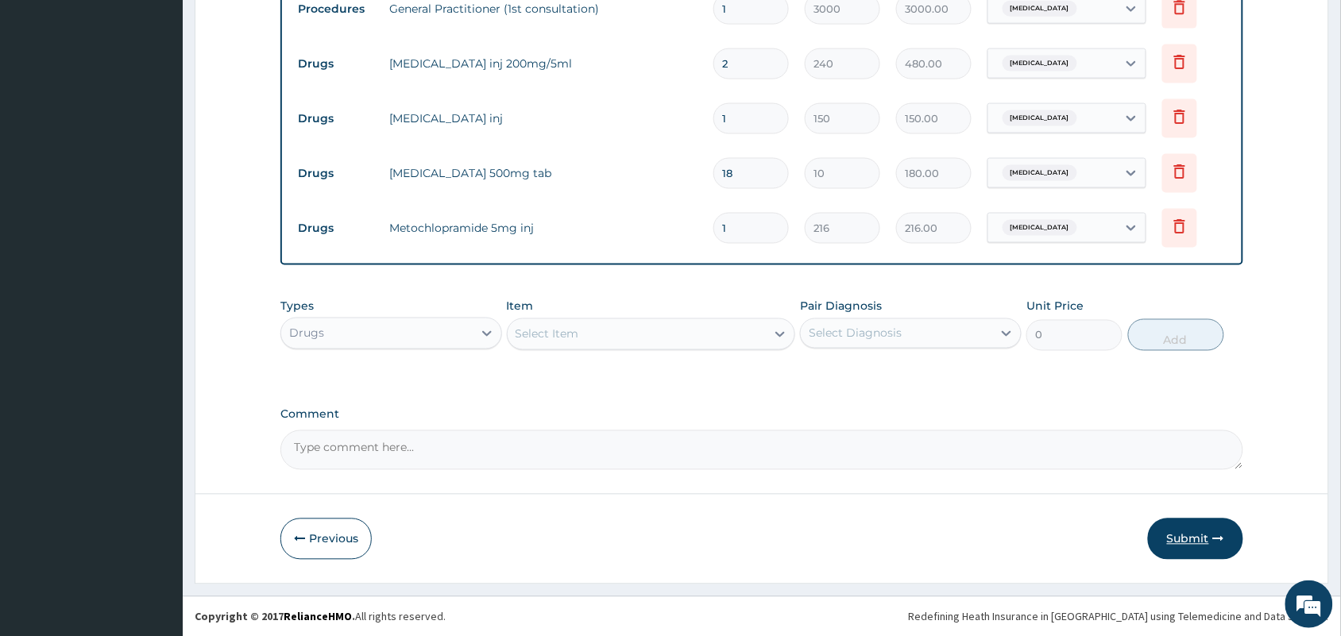
click at [1170, 528] on button "Submit" at bounding box center [1195, 539] width 95 height 41
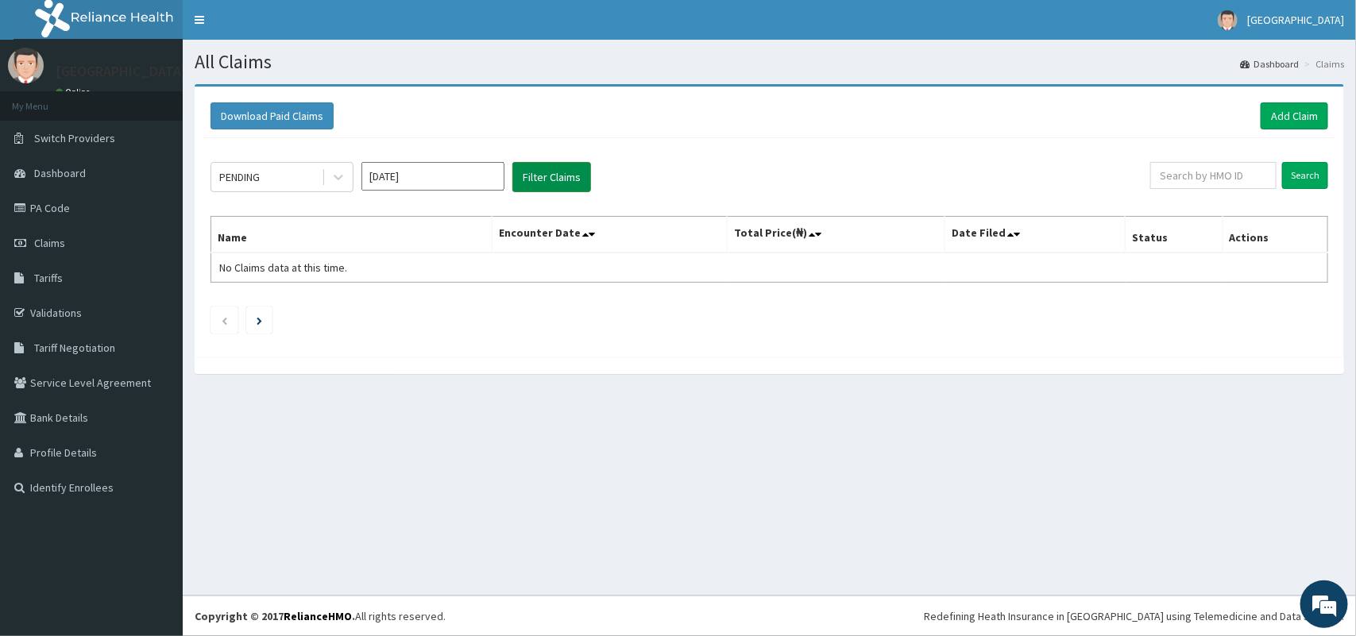
click at [578, 176] on button "Filter Claims" at bounding box center [552, 177] width 79 height 30
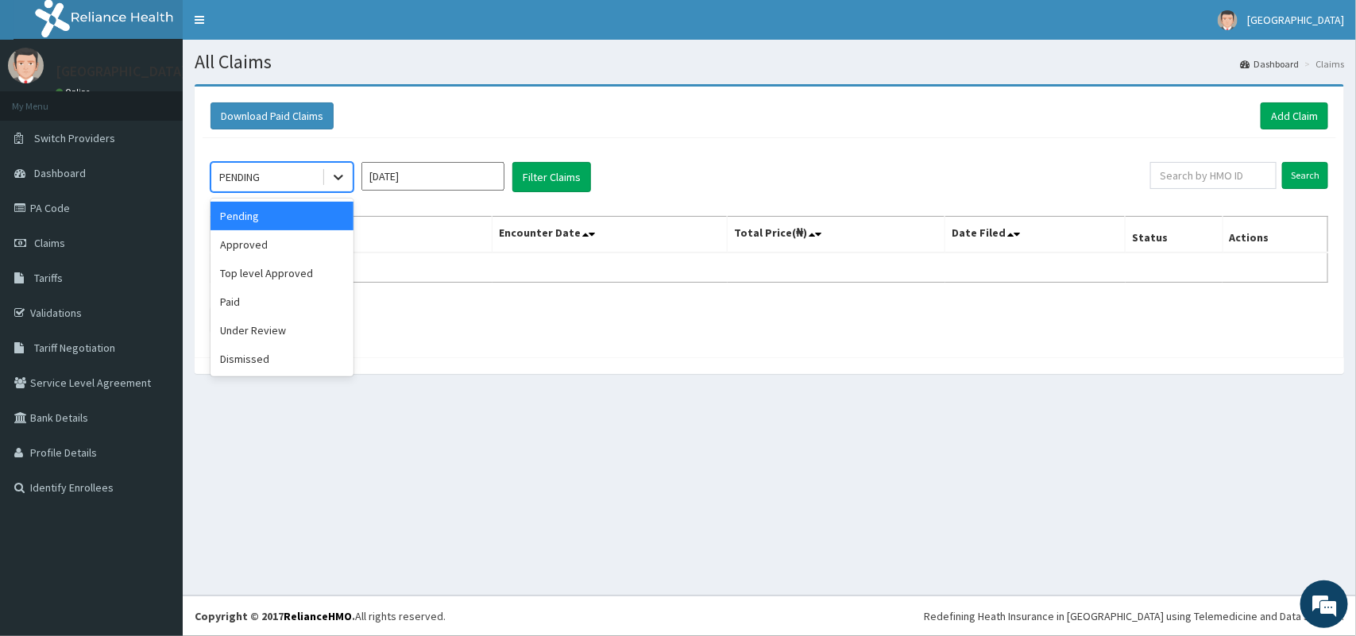
click at [338, 185] on icon at bounding box center [339, 177] width 16 height 16
click at [286, 245] on div "Approved" at bounding box center [282, 244] width 143 height 29
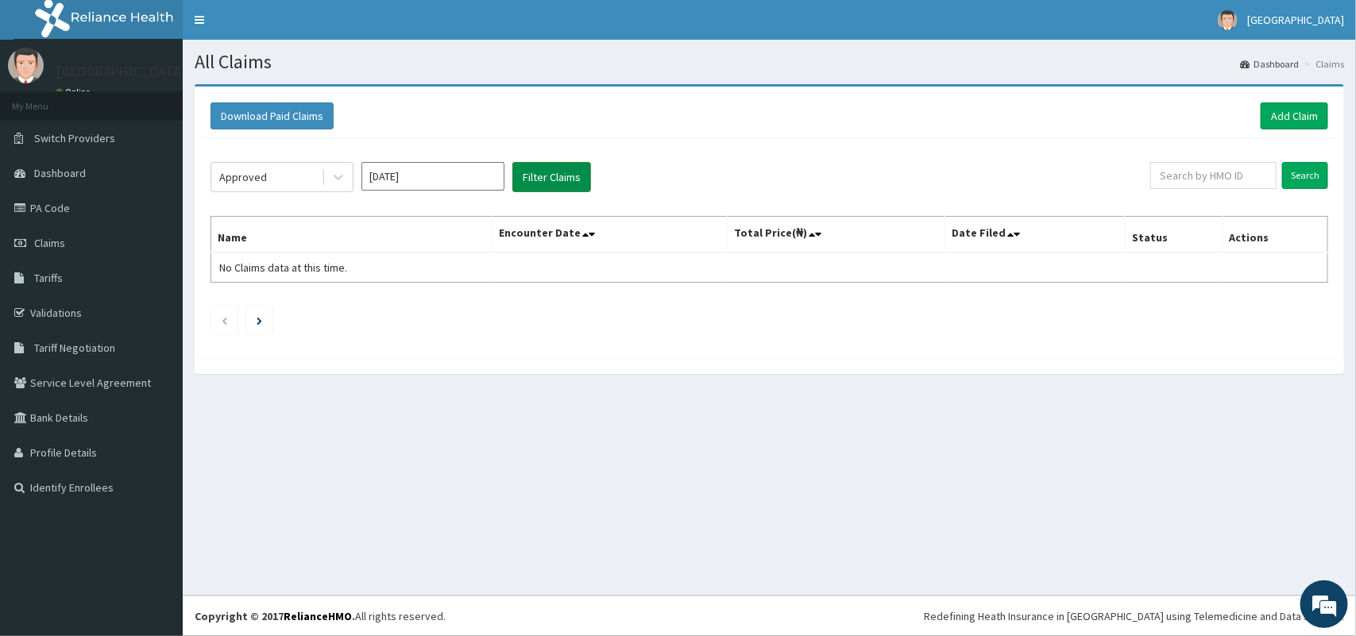
click at [577, 172] on button "Filter Claims" at bounding box center [552, 177] width 79 height 30
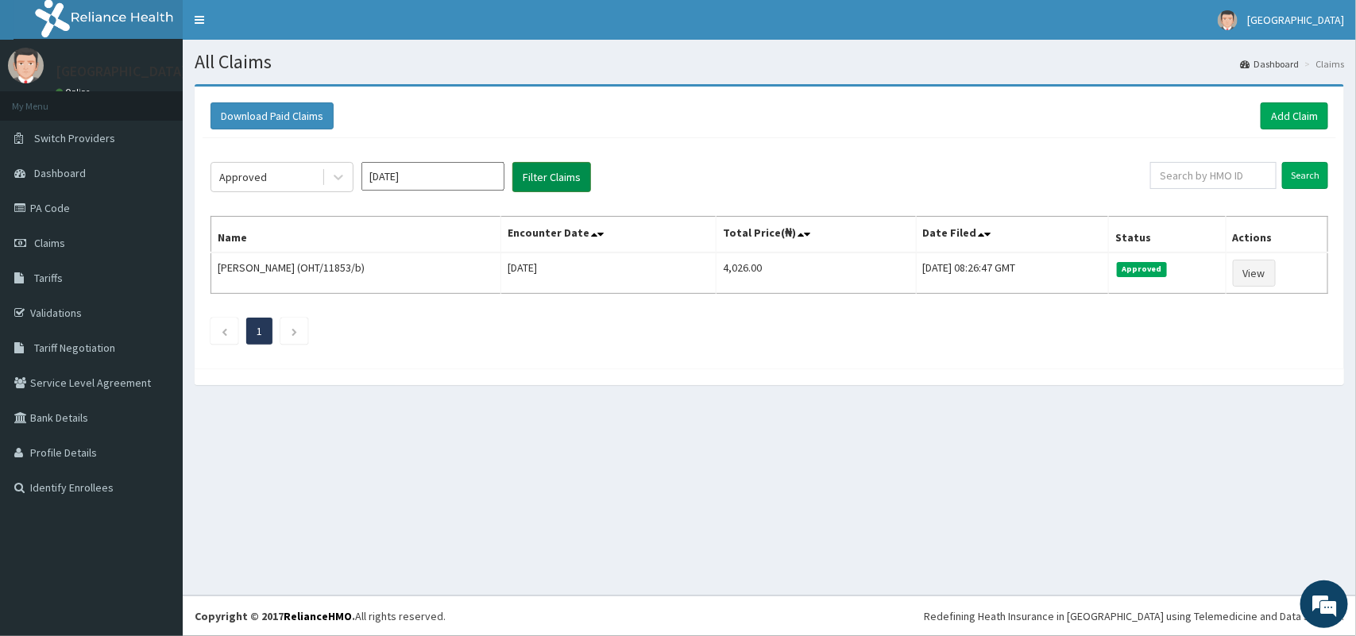
click at [577, 172] on button "Filter Claims" at bounding box center [552, 177] width 79 height 30
